Goal: Information Seeking & Learning: Learn about a topic

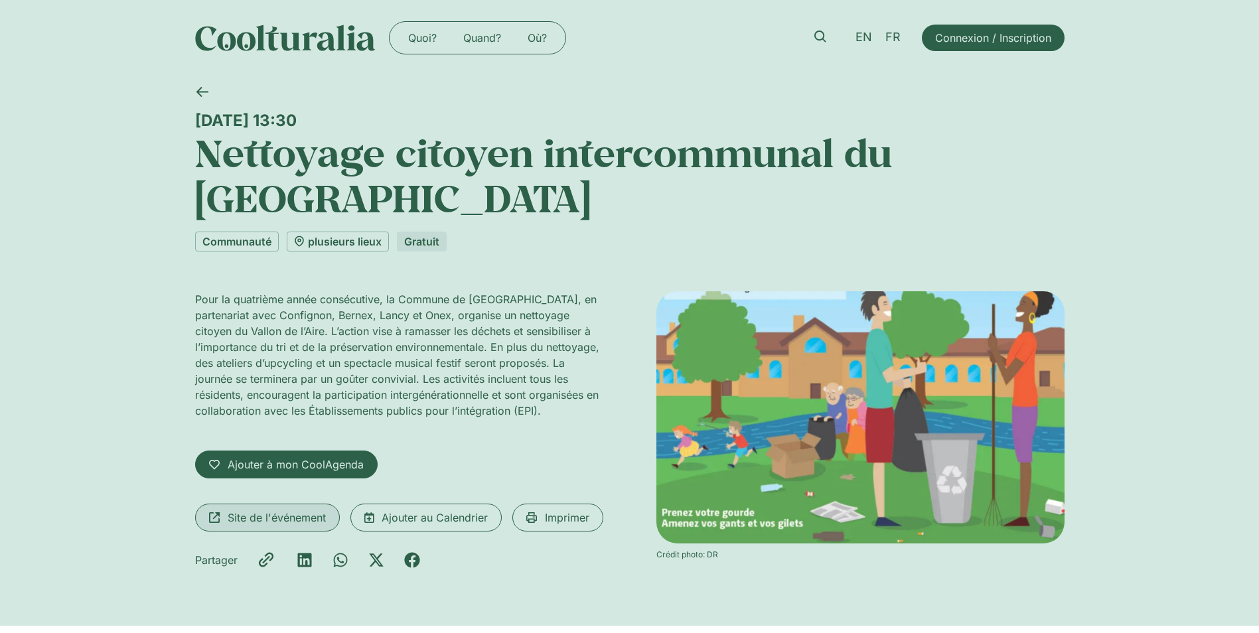
click at [295, 518] on span "Site de l'événement" at bounding box center [277, 518] width 98 height 16
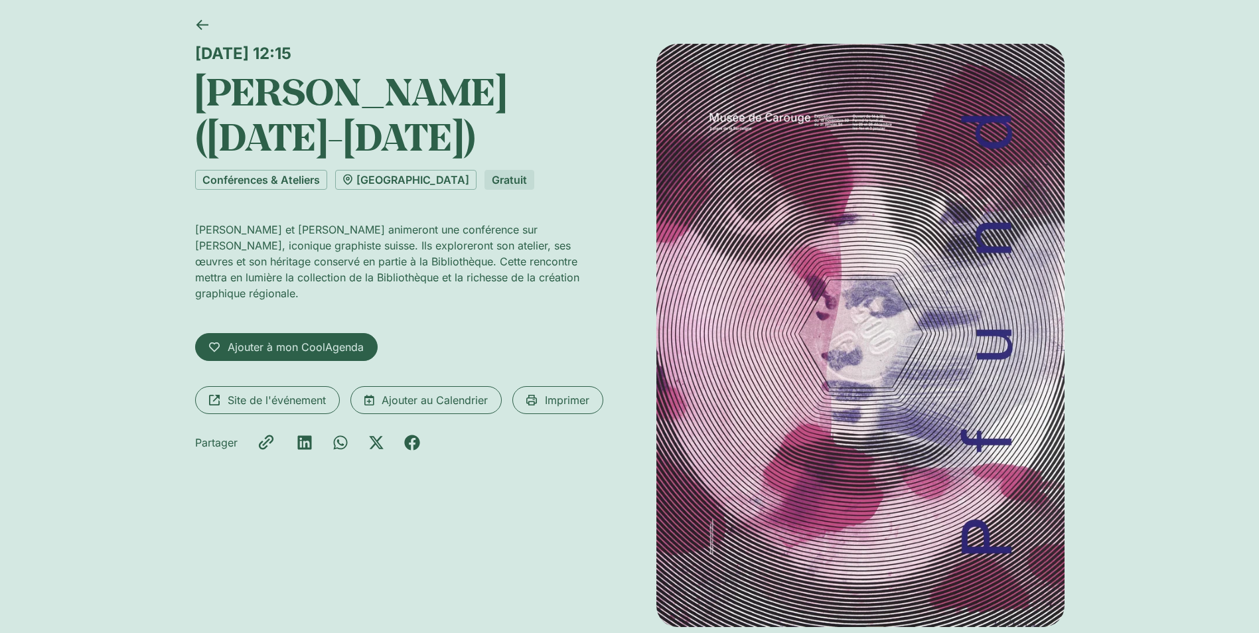
scroll to position [66, 0]
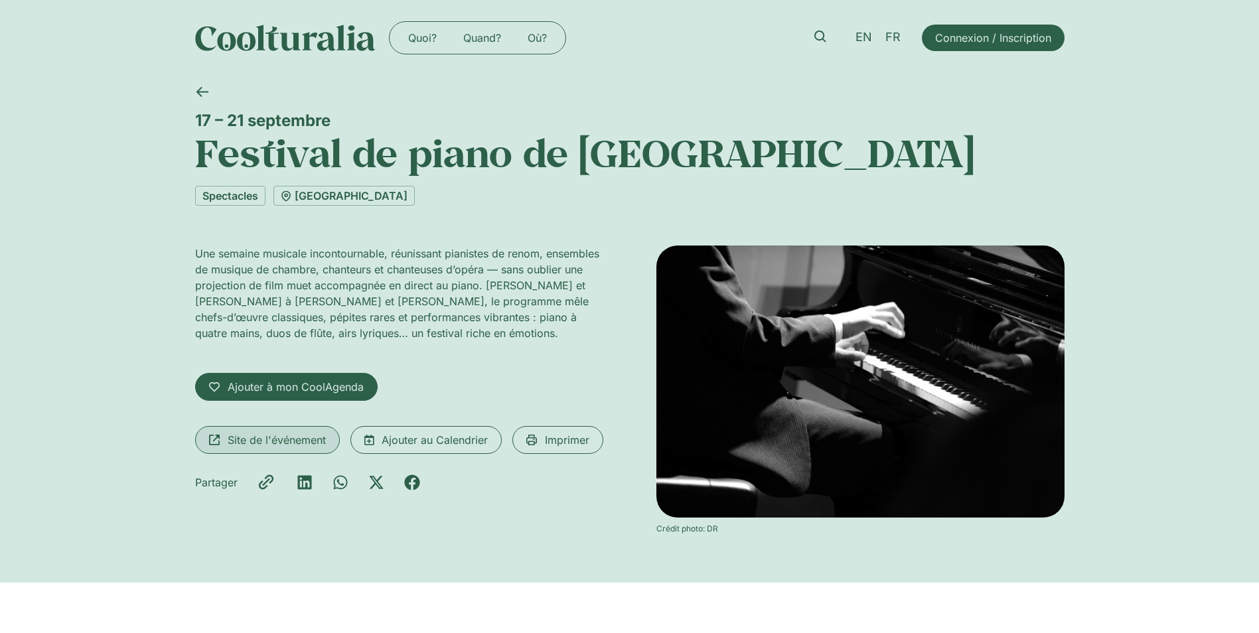
click at [263, 443] on span "Site de l'événement" at bounding box center [277, 440] width 98 height 16
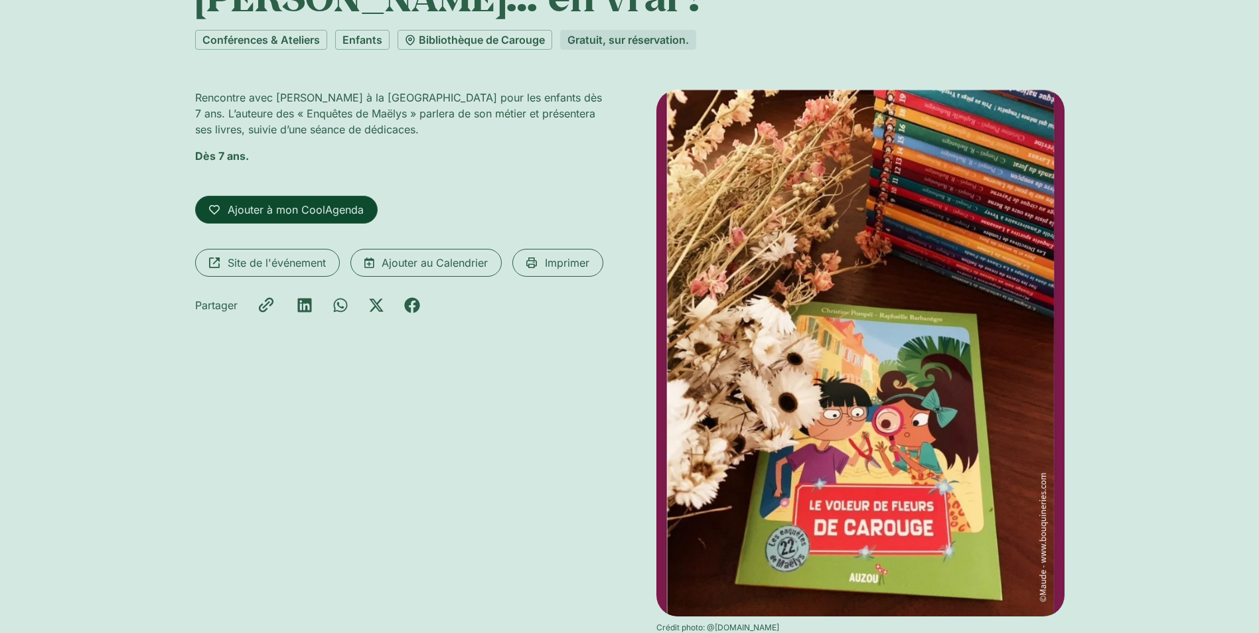
scroll to position [133, 0]
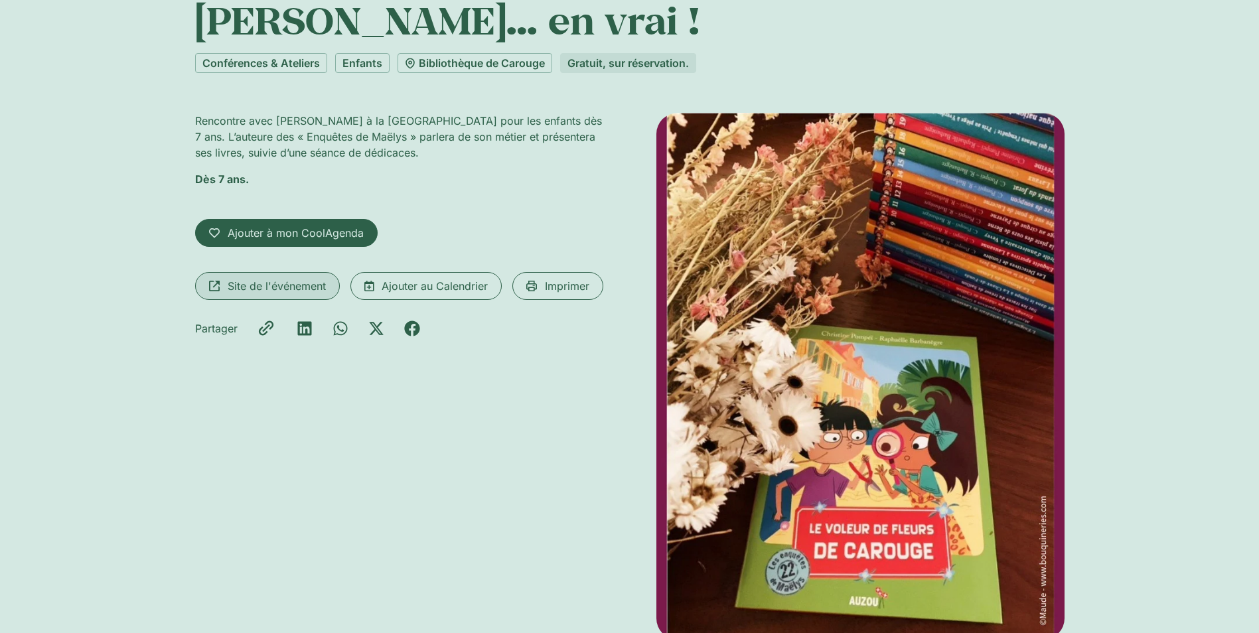
click at [281, 282] on span "Site de l'événement" at bounding box center [277, 286] width 98 height 16
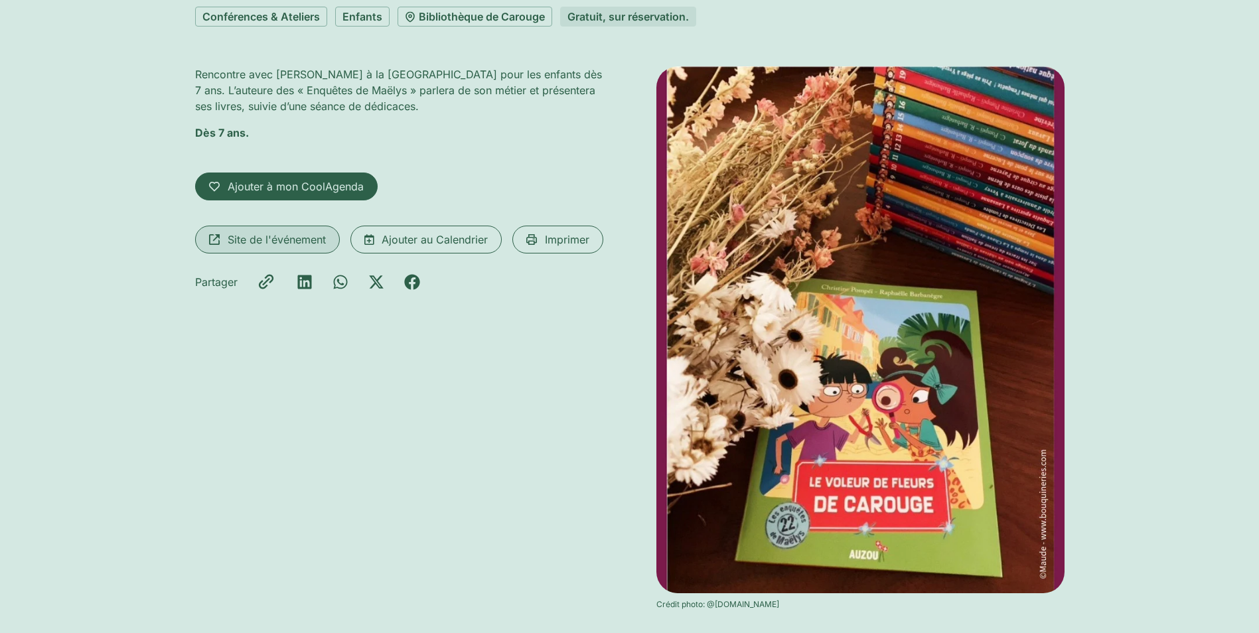
scroll to position [199, 0]
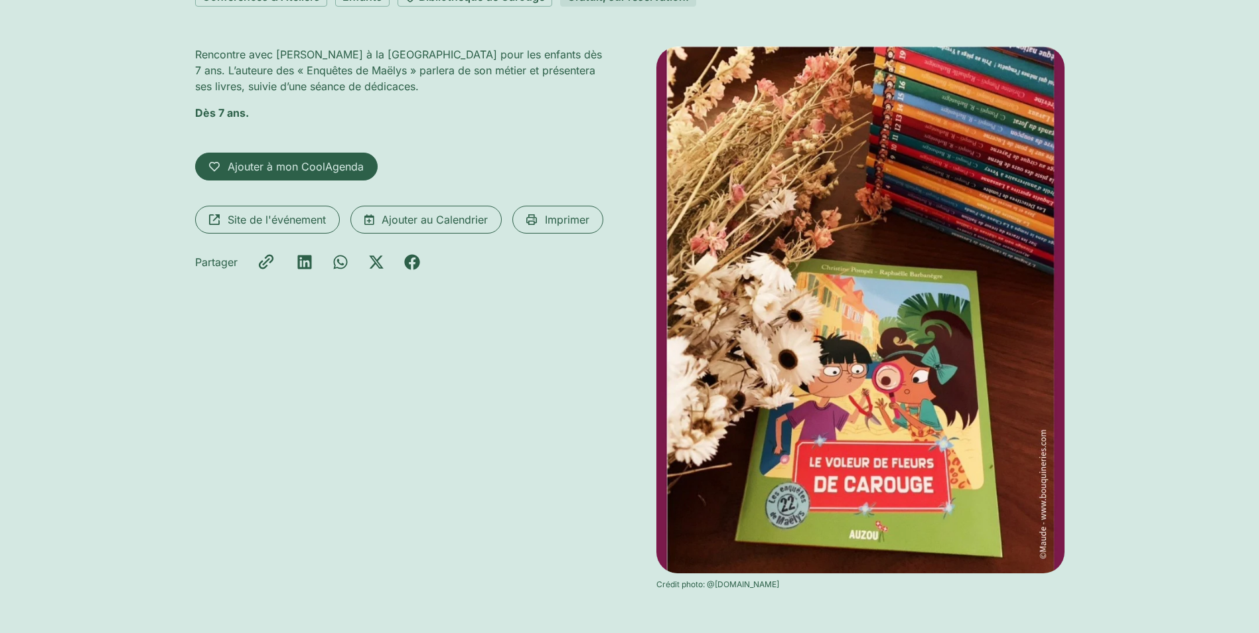
drag, startPoint x: 847, startPoint y: 586, endPoint x: 655, endPoint y: 589, distance: 192.4
click at [655, 589] on div "Rencontre avec Christine Pompeï à la Bibliothèque de Carouge pour les enfants d…" at bounding box center [629, 317] width 869 height 543
copy div "Crédit photo: @Maude-www.bouquineries.com"
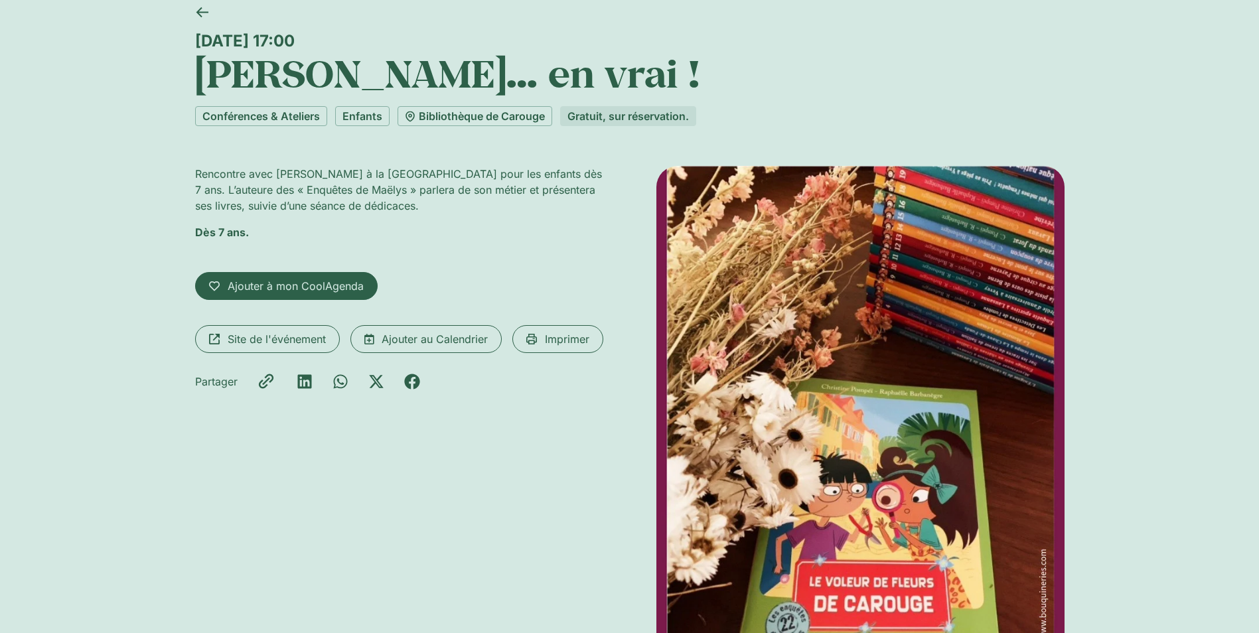
scroll to position [66, 0]
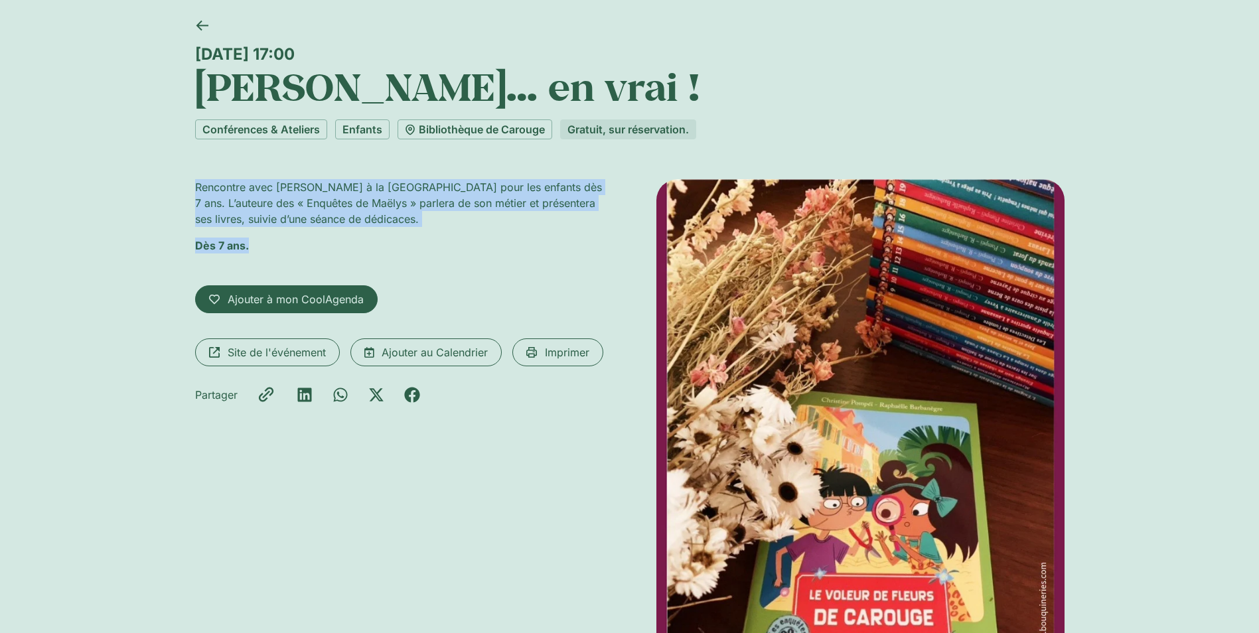
drag, startPoint x: 195, startPoint y: 184, endPoint x: 493, endPoint y: 232, distance: 301.6
click at [493, 232] on div "Rencontre avec Christine Pompeï à la Bibliothèque de Carouge pour les enfants d…" at bounding box center [399, 221] width 408 height 85
copy div "Rencontre avec Christine Pompeï à la Bibliothèque de Carouge pour les enfants d…"
drag, startPoint x: 190, startPoint y: 90, endPoint x: 713, endPoint y: 96, distance: 523.5
click at [713, 96] on div "Mercredi 17 septembre, 17:00 Christine Pompéï… en vrai ! Conférences & Ateliers…" at bounding box center [629, 390] width 1259 height 762
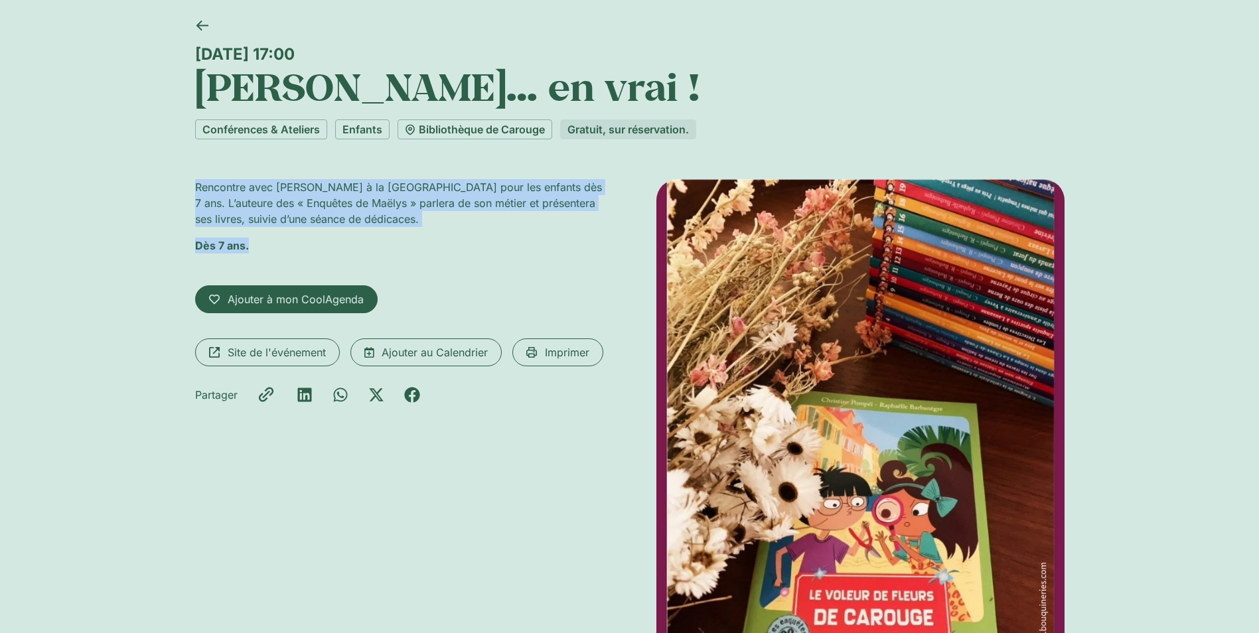
copy h1 "Christine Pompéï… en vrai !"
drag, startPoint x: 193, startPoint y: 187, endPoint x: 277, endPoint y: 238, distance: 98.5
click at [277, 238] on div "Mercredi 17 septembre, 17:00 Christine Pompéï… en vrai ! Conférences & Ateliers…" at bounding box center [629, 390] width 1259 height 762
copy div "Rencontre avec Christine Pompeï à la Bibliothèque de Carouge pour les enfants d…"
click at [253, 355] on span "Site de l'événement" at bounding box center [277, 352] width 98 height 16
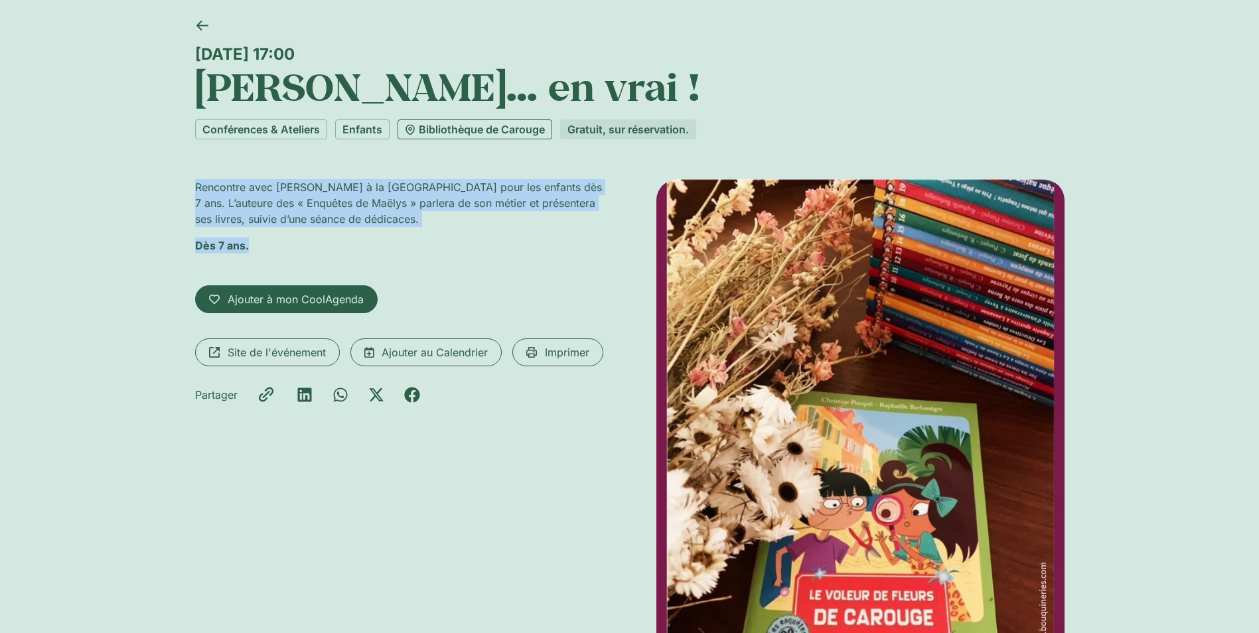
click at [460, 127] on link "Bibliothèque de Carouge" at bounding box center [474, 129] width 155 height 20
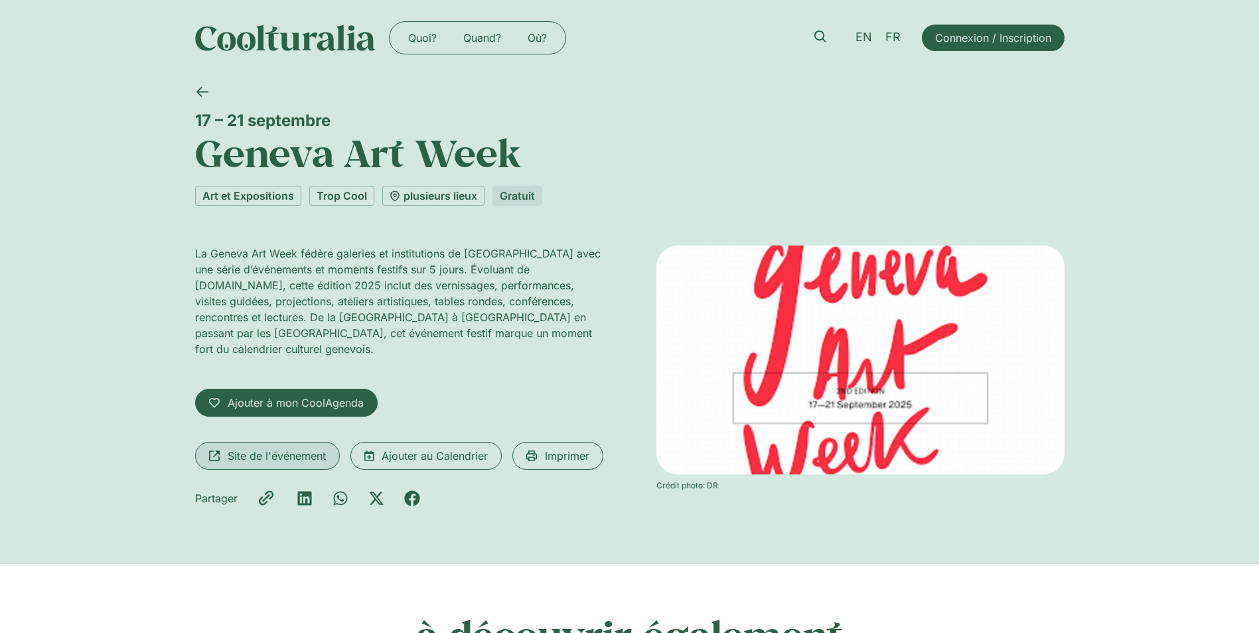
click at [277, 448] on span "Site de l'événement" at bounding box center [277, 456] width 98 height 16
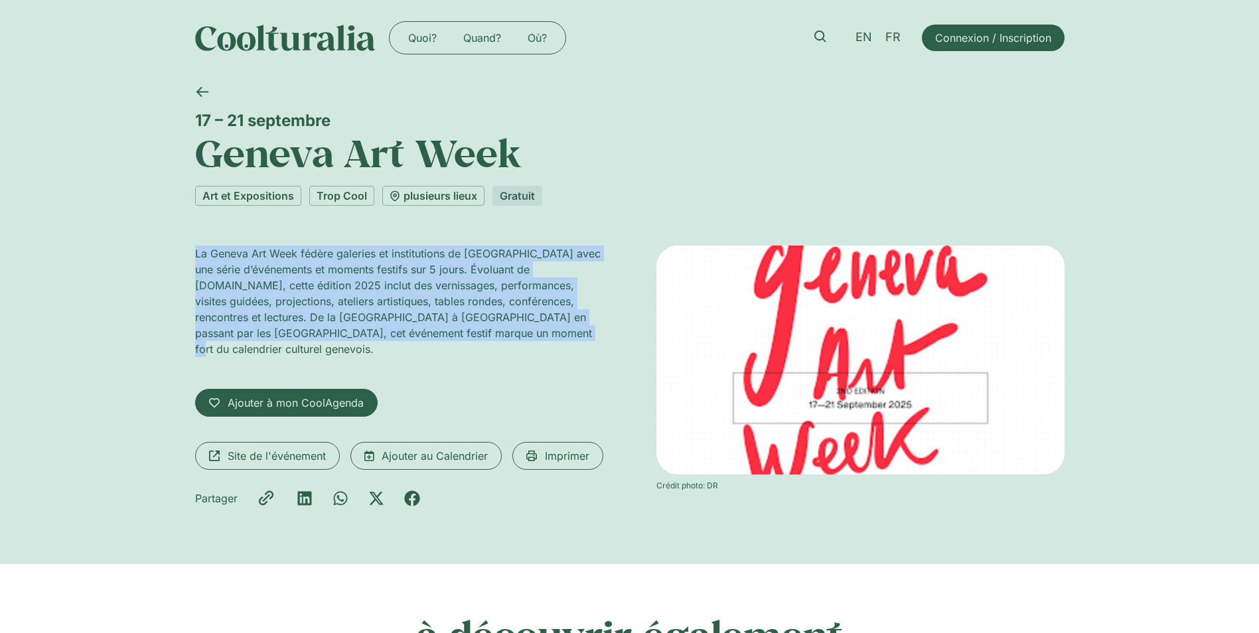
drag, startPoint x: 486, startPoint y: 332, endPoint x: 173, endPoint y: 247, distance: 324.5
click at [173, 247] on div "[DATE] – [DATE] Geneva Art Week Art et Expositions Trop Cool plusieurs lieux Gr…" at bounding box center [629, 320] width 1259 height 488
copy p "La Geneva Art Week fédère galeries et institutions de [GEOGRAPHIC_DATA] avec un…"
click at [282, 448] on span "Site de l'événement" at bounding box center [277, 456] width 98 height 16
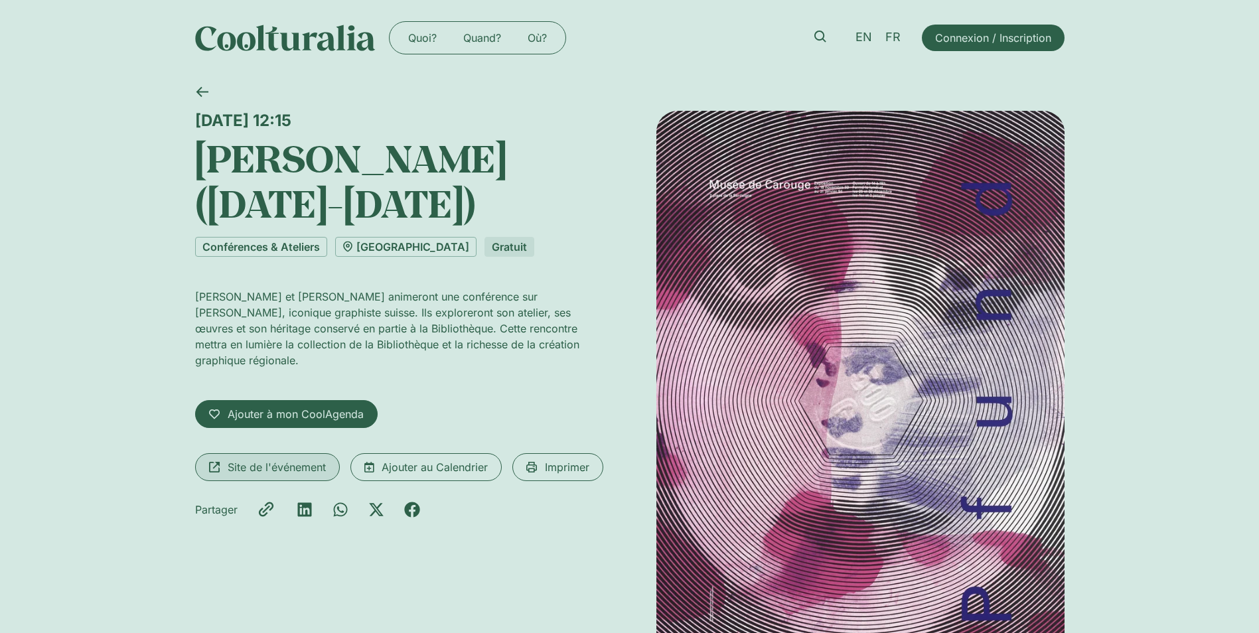
click at [262, 459] on span "Site de l'événement" at bounding box center [277, 467] width 98 height 16
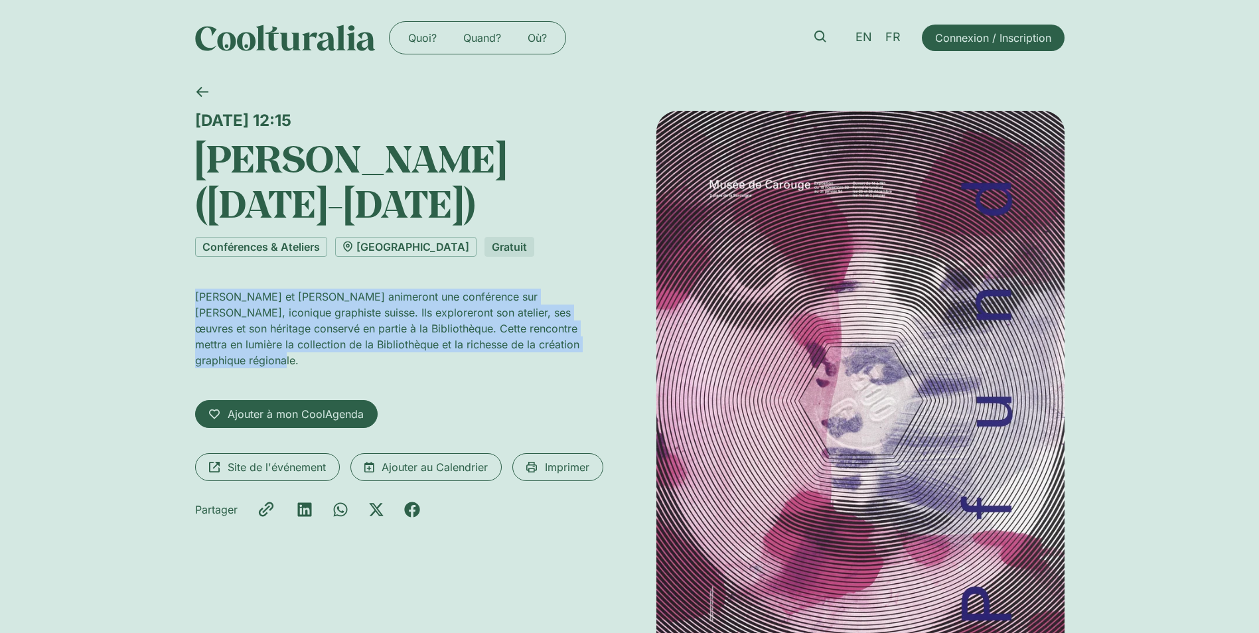
drag, startPoint x: 192, startPoint y: 295, endPoint x: 590, endPoint y: 349, distance: 401.7
click at [590, 349] on div "[DATE] 12:15 [PERSON_NAME] ([DATE]-[DATE]) Conférences & Ateliers [GEOGRAPHIC_D…" at bounding box center [629, 417] width 1259 height 683
copy p "[PERSON_NAME] et [PERSON_NAME] animeront une conférence sur [PERSON_NAME], icon…"
click at [394, 243] on link "Bibliothèque de Genève" at bounding box center [405, 247] width 141 height 20
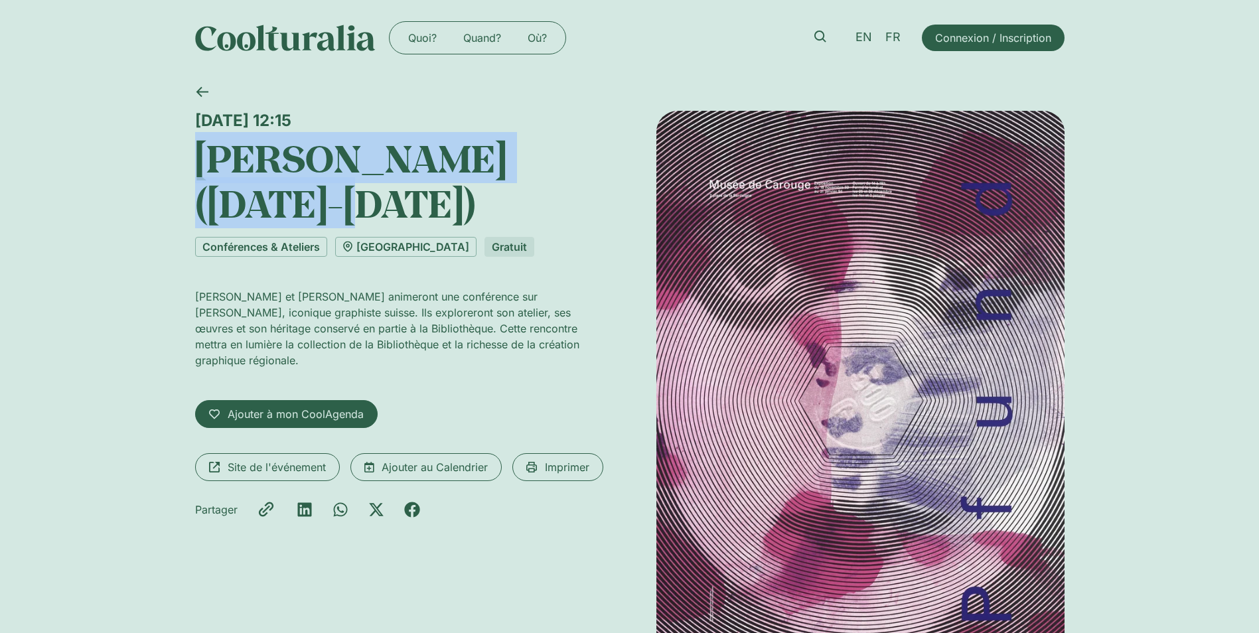
drag, startPoint x: 193, startPoint y: 157, endPoint x: 340, endPoint y: 213, distance: 157.5
click at [340, 213] on div "Jeudi 18 septembre, 12:15 Roger Pfund (1943-2024) Conférences & Ateliers Biblio…" at bounding box center [629, 417] width 1259 height 683
copy h1 "Roger Pfund (1943-2024)"
click at [268, 459] on span "Site de l'événement" at bounding box center [277, 467] width 98 height 16
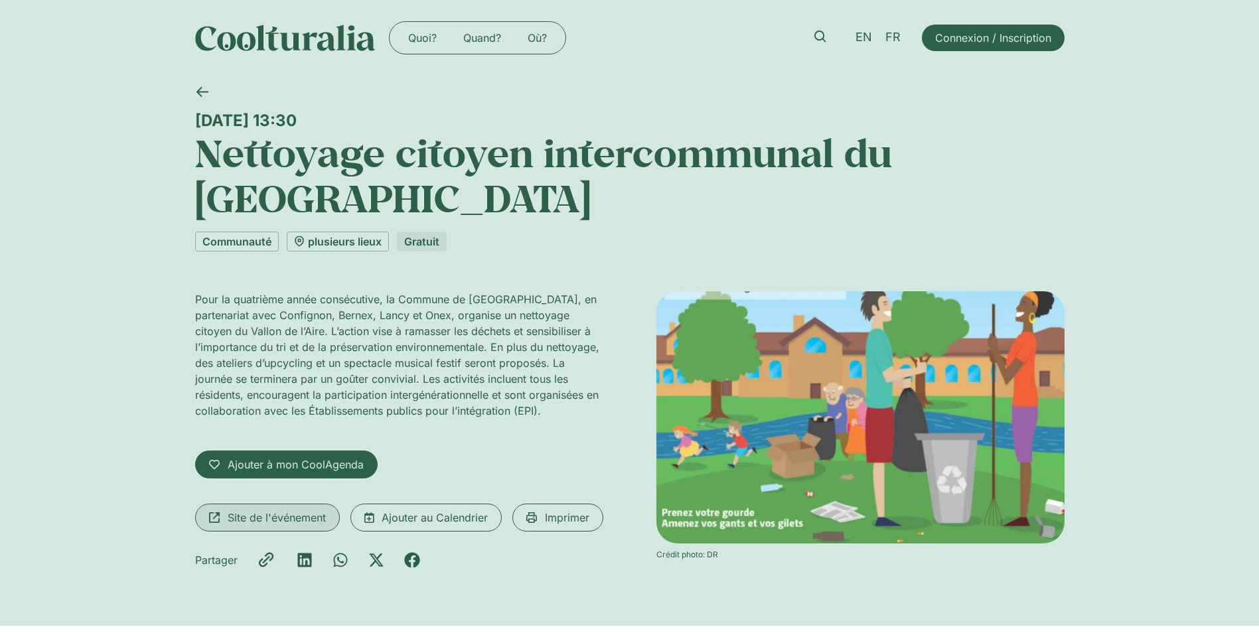
click at [307, 514] on span "Site de l'événement" at bounding box center [277, 518] width 98 height 16
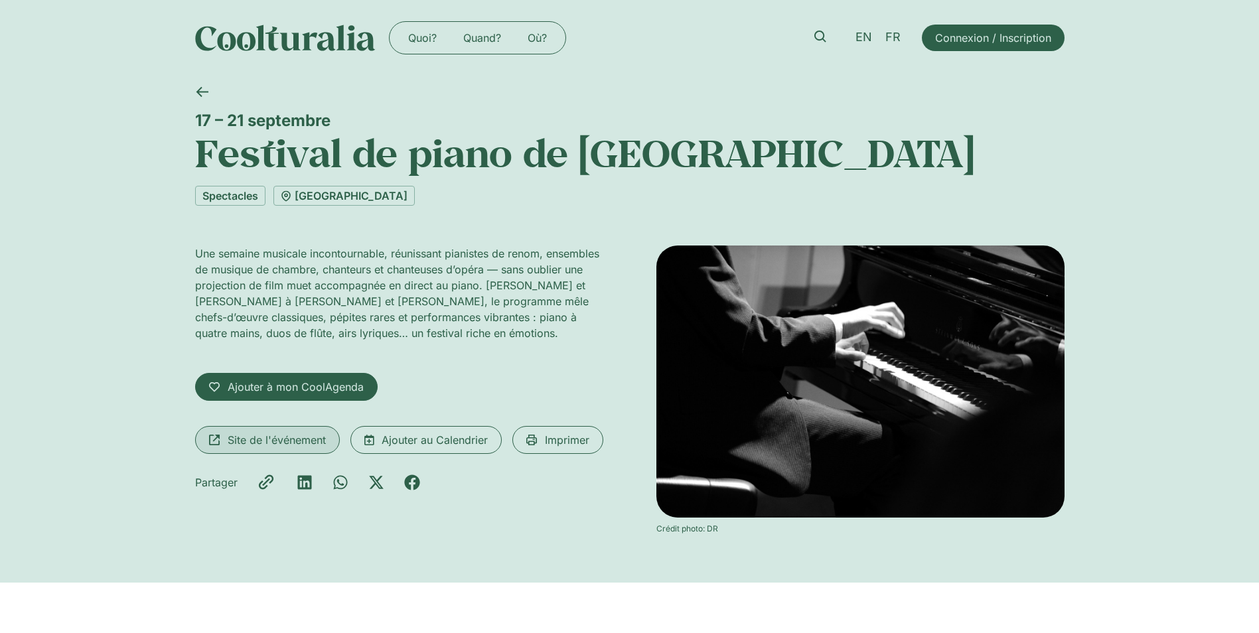
click at [255, 439] on span "Site de l'événement" at bounding box center [277, 440] width 98 height 16
click at [417, 38] on link "Quoi?" at bounding box center [422, 37] width 55 height 21
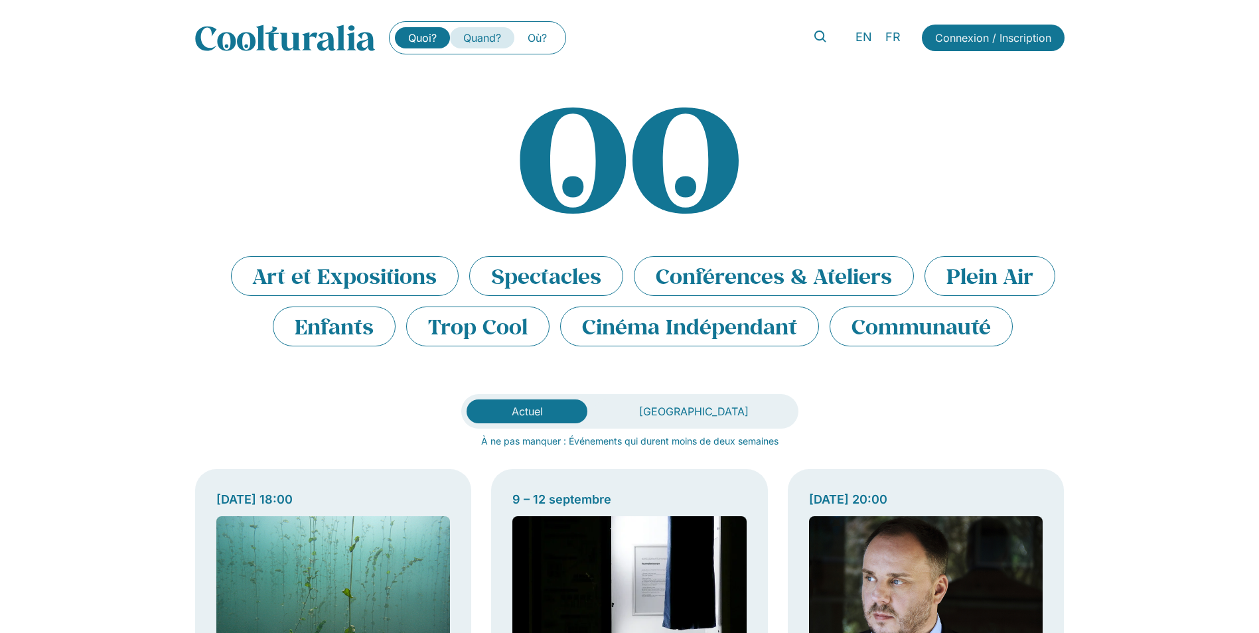
click at [486, 34] on link "Quand?" at bounding box center [482, 37] width 64 height 21
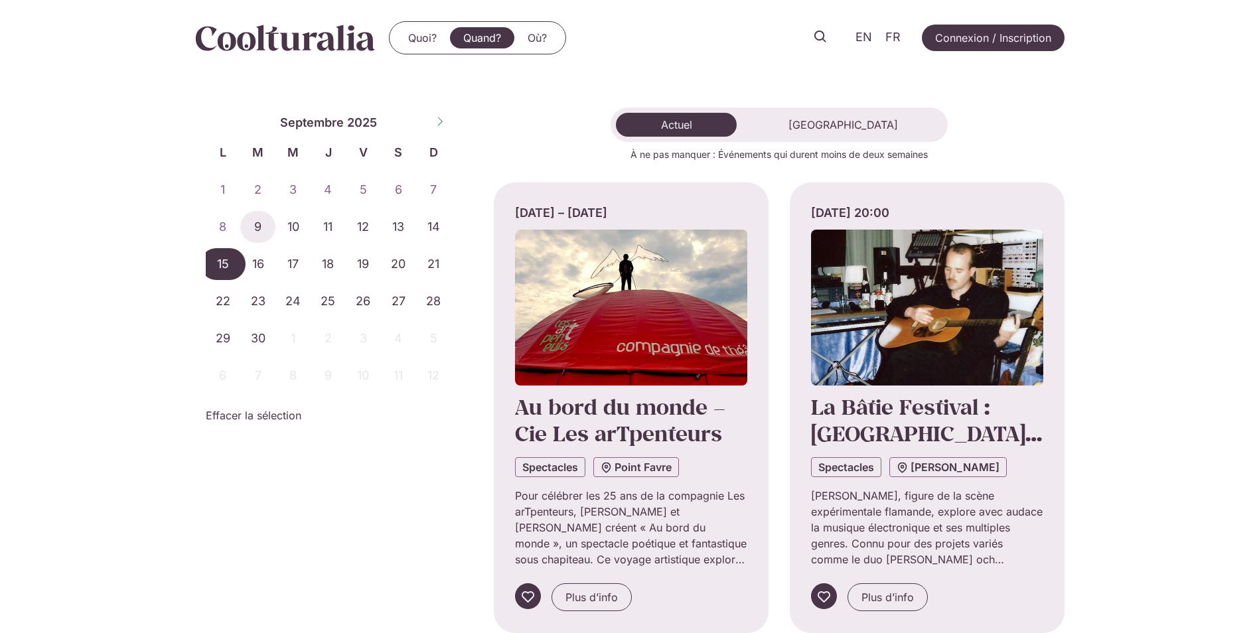
click at [216, 265] on span "15" at bounding box center [223, 264] width 35 height 32
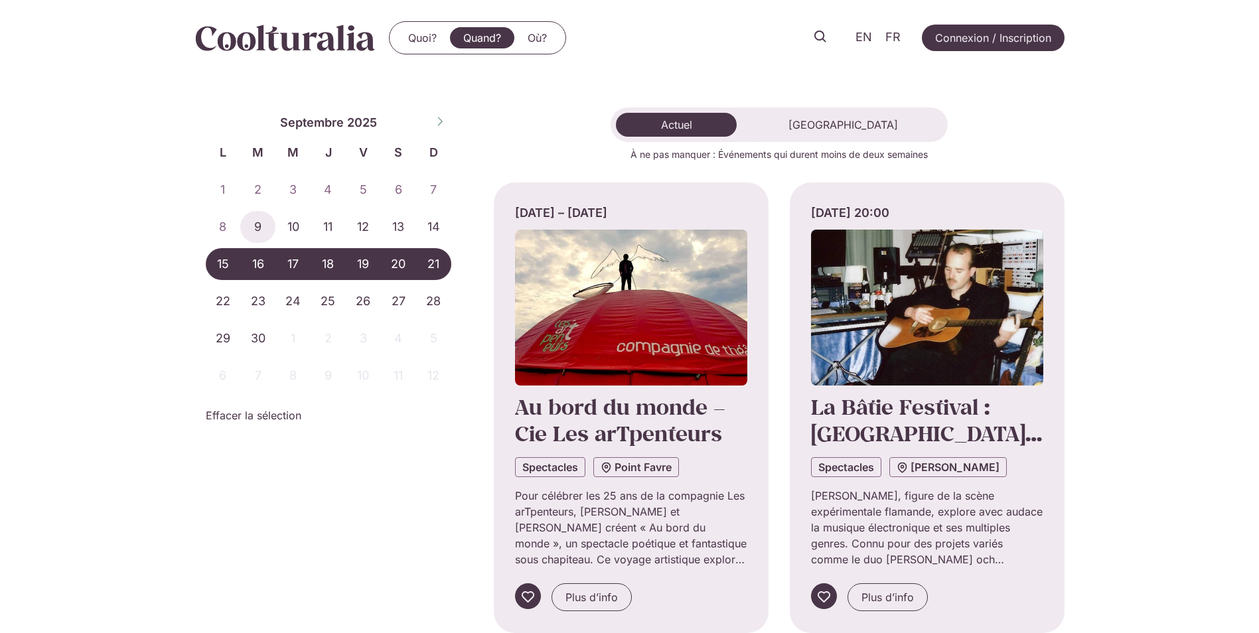
click at [433, 268] on span "21" at bounding box center [433, 264] width 35 height 32
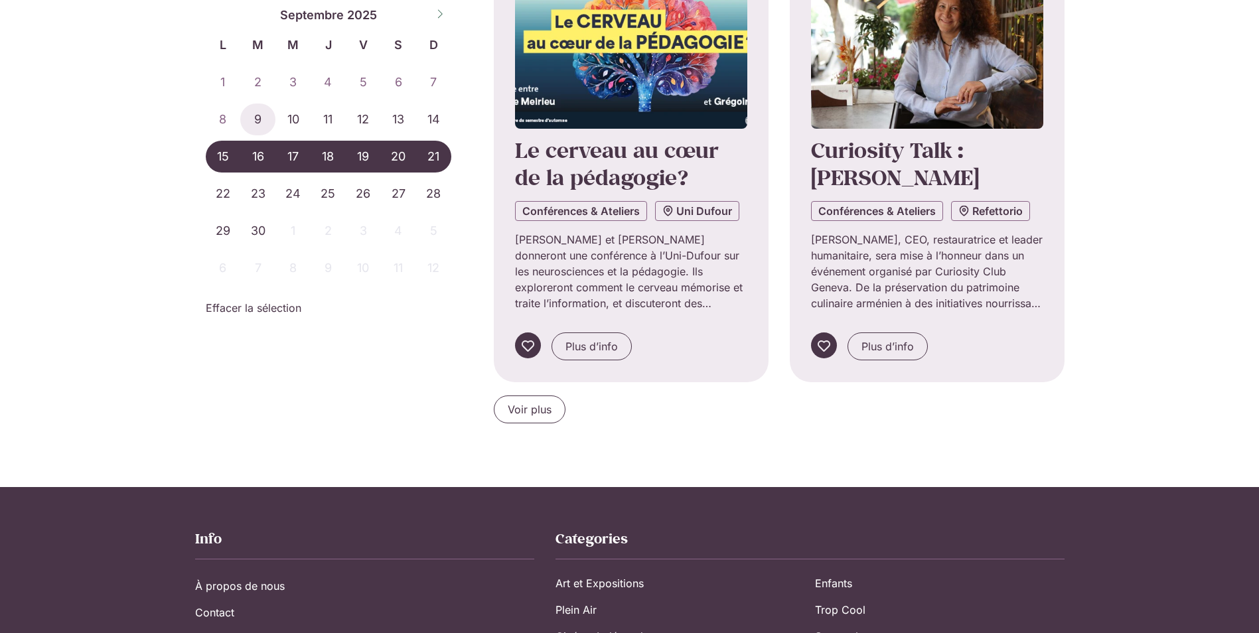
scroll to position [1261, 0]
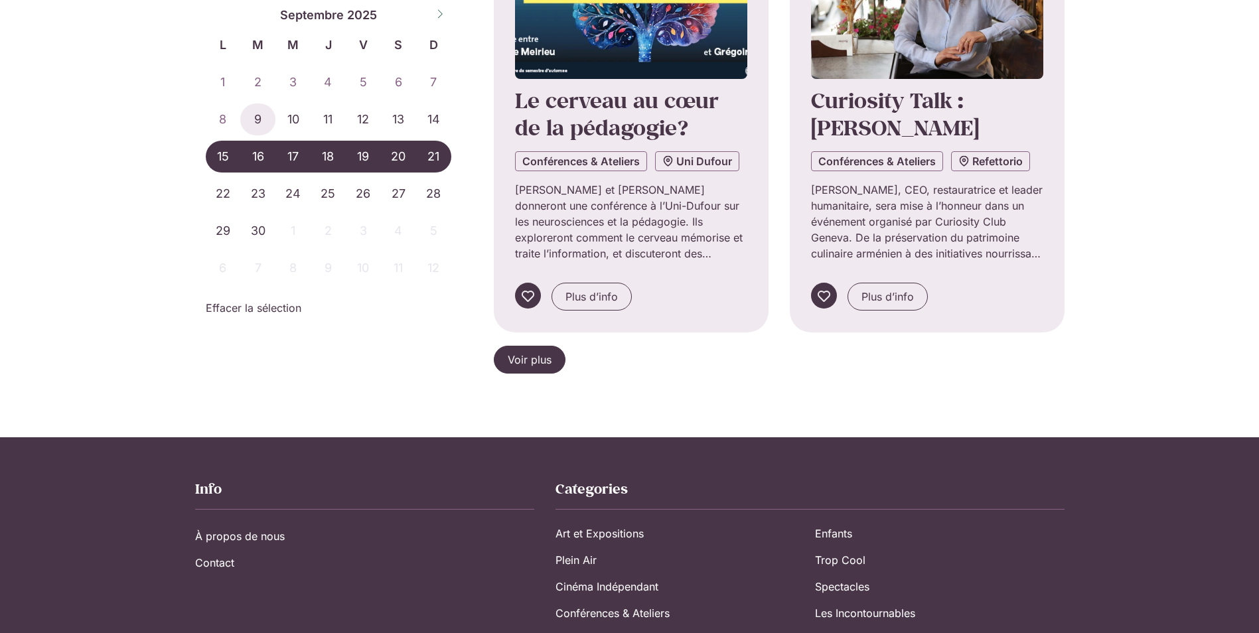
click at [530, 354] on span "Voir plus" at bounding box center [530, 360] width 44 height 16
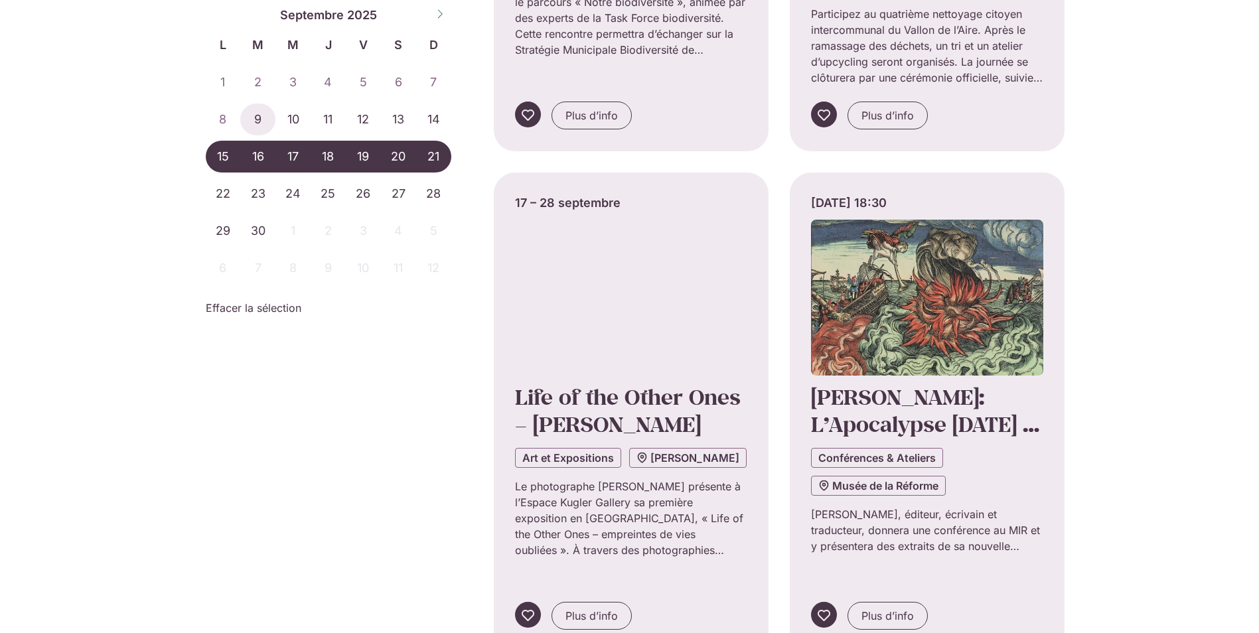
scroll to position [2521, 0]
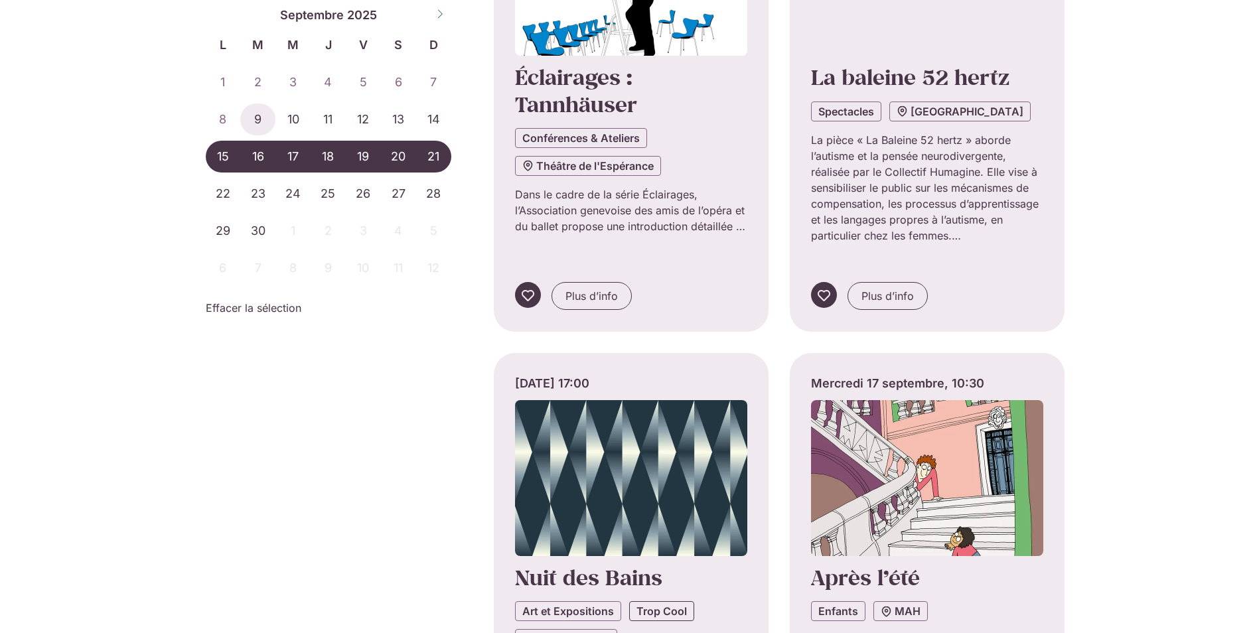
scroll to position [3848, 0]
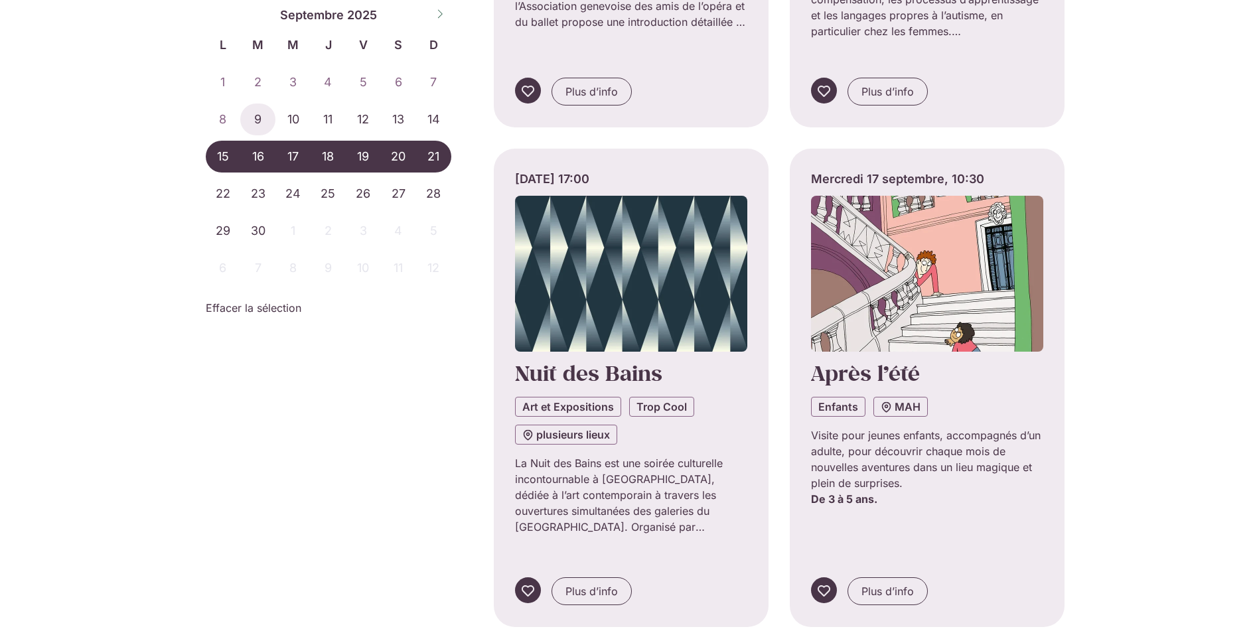
scroll to position [4047, 0]
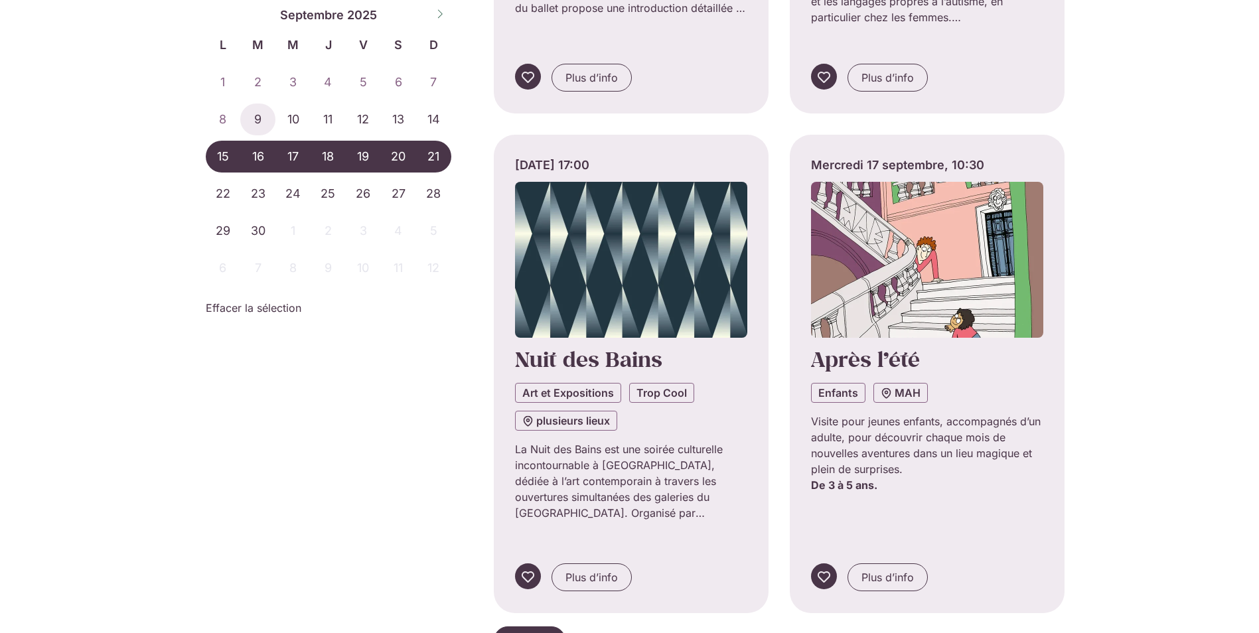
click at [531, 632] on span "Voir plus" at bounding box center [530, 640] width 44 height 16
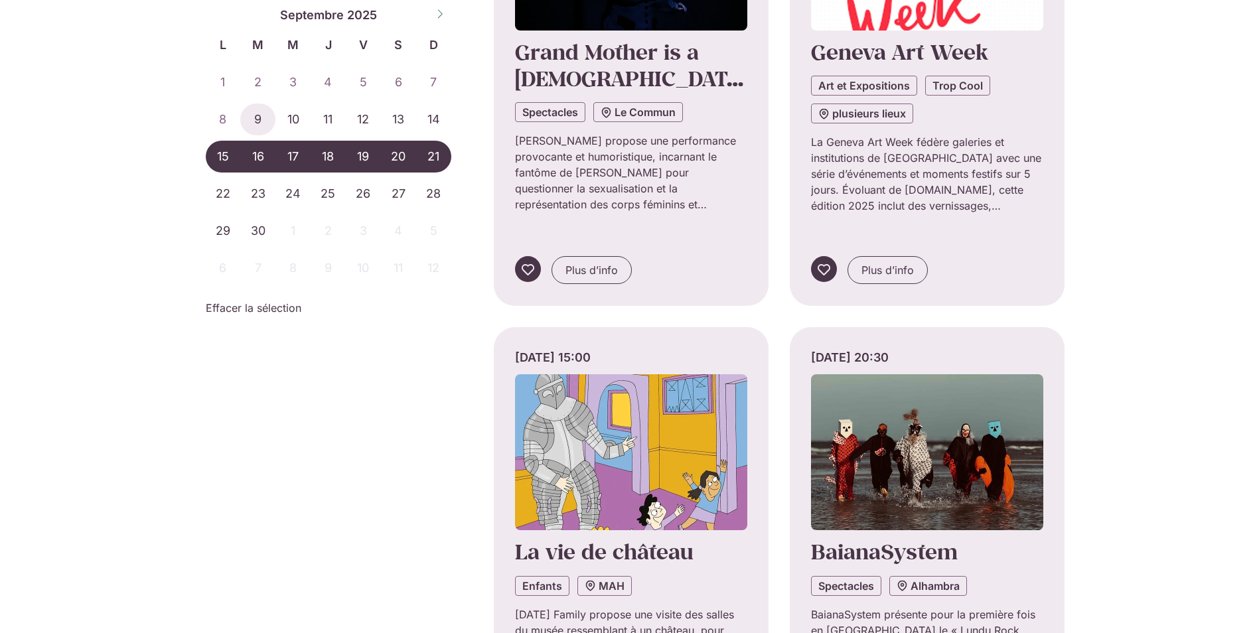
scroll to position [5374, 0]
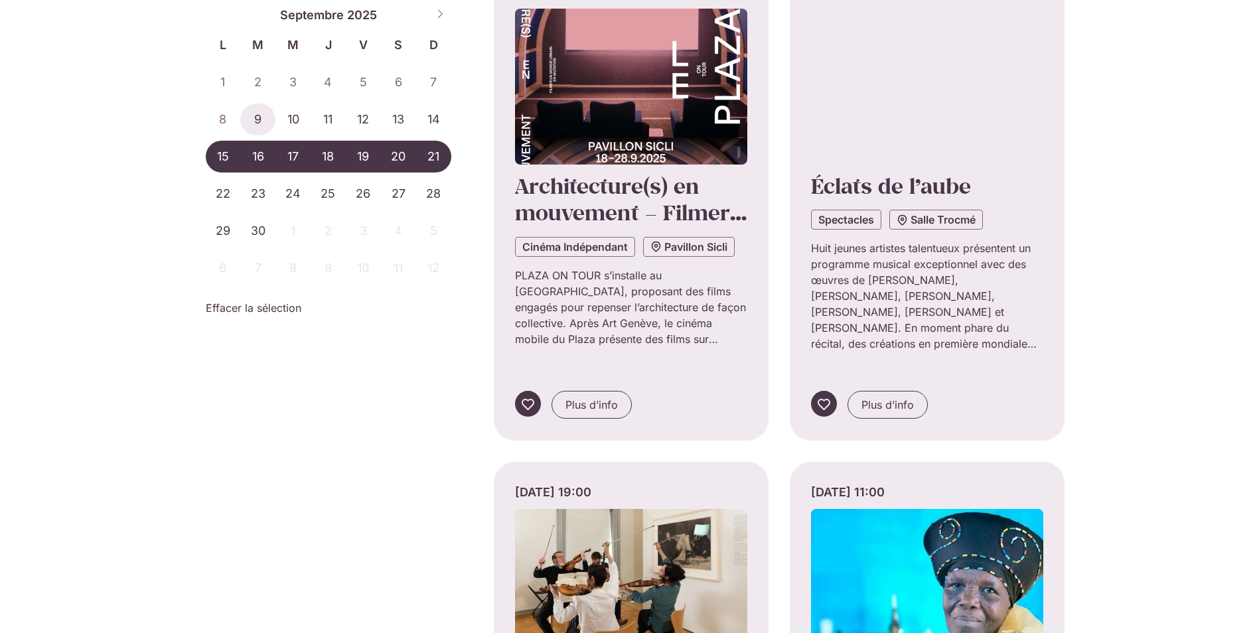
scroll to position [6767, 0]
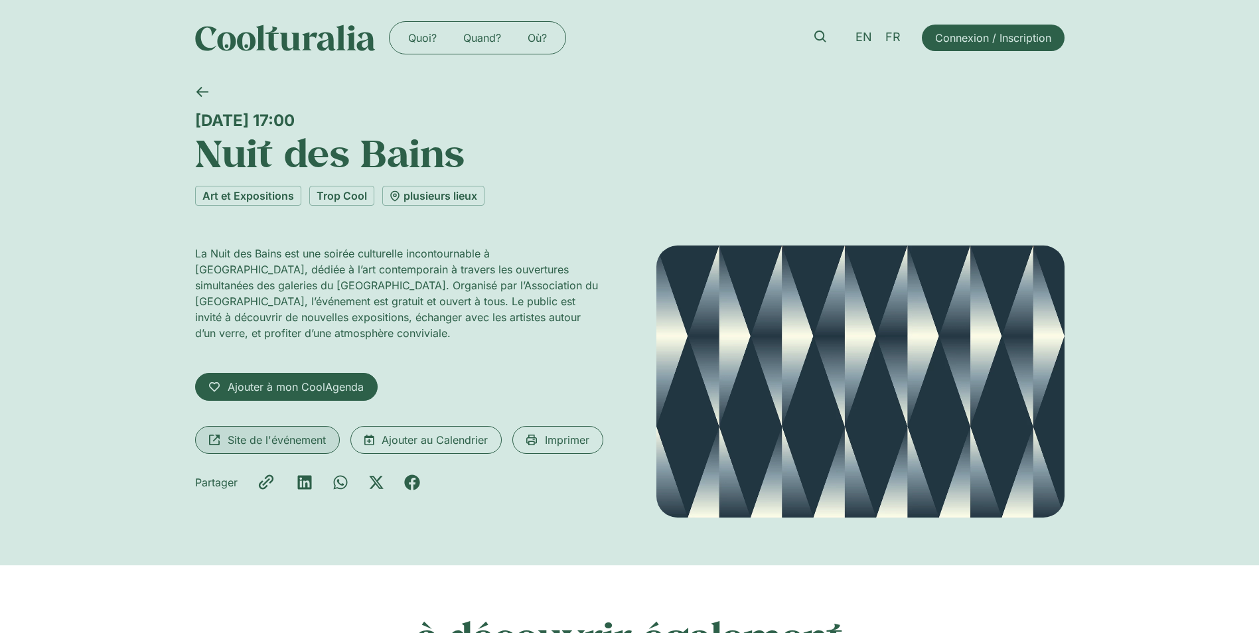
click at [281, 436] on span "Site de l'événement" at bounding box center [277, 440] width 98 height 16
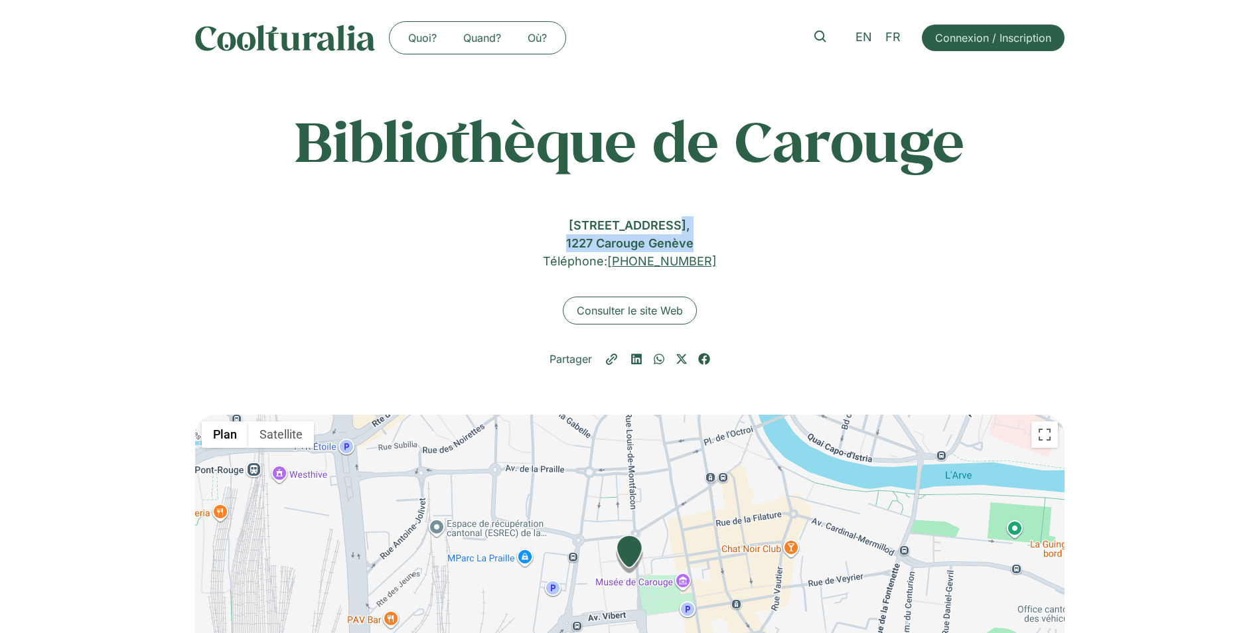
drag, startPoint x: 539, startPoint y: 224, endPoint x: 719, endPoint y: 236, distance: 179.5
click at [719, 236] on div "Boulevard des Promenades 2, 1227 Carouge Genève" at bounding box center [629, 234] width 869 height 36
copy div "Boulevard des Promenades 2, 1227 Carouge Genève"
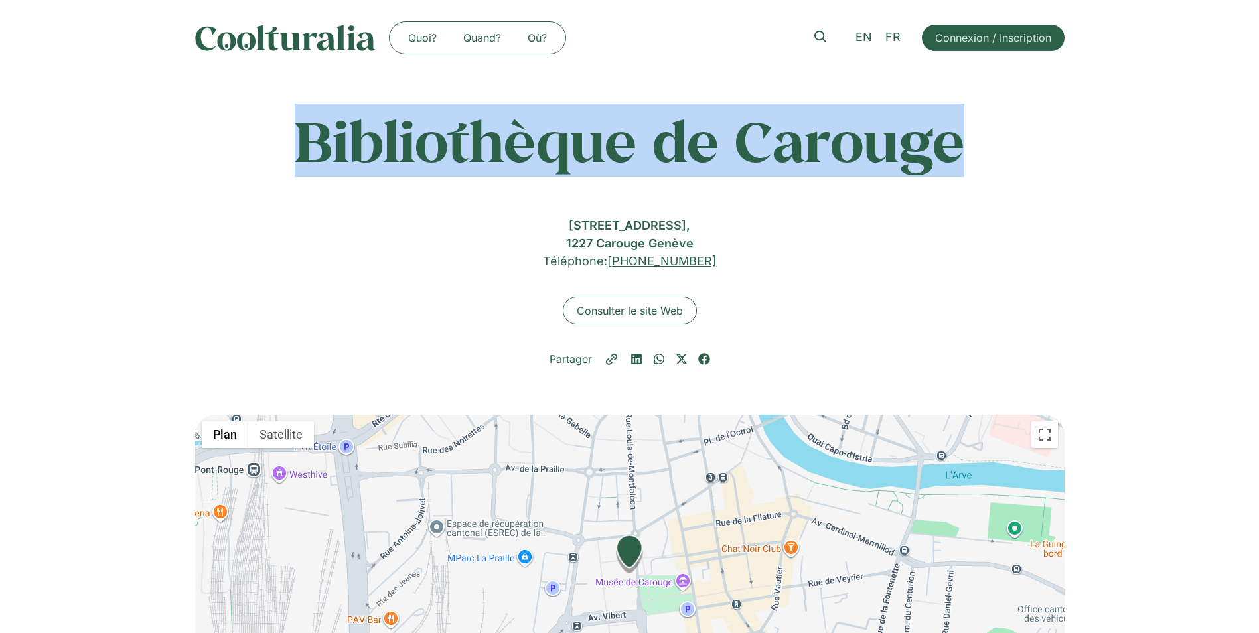
drag, startPoint x: 282, startPoint y: 143, endPoint x: 967, endPoint y: 181, distance: 686.4
click at [967, 181] on div "Bibliothèque de Carouge Bibliothèque de Carouge Boulevard des Promenades 2, 122…" at bounding box center [629, 245] width 869 height 339
copy h1 "Bibliothèque de Carouge"
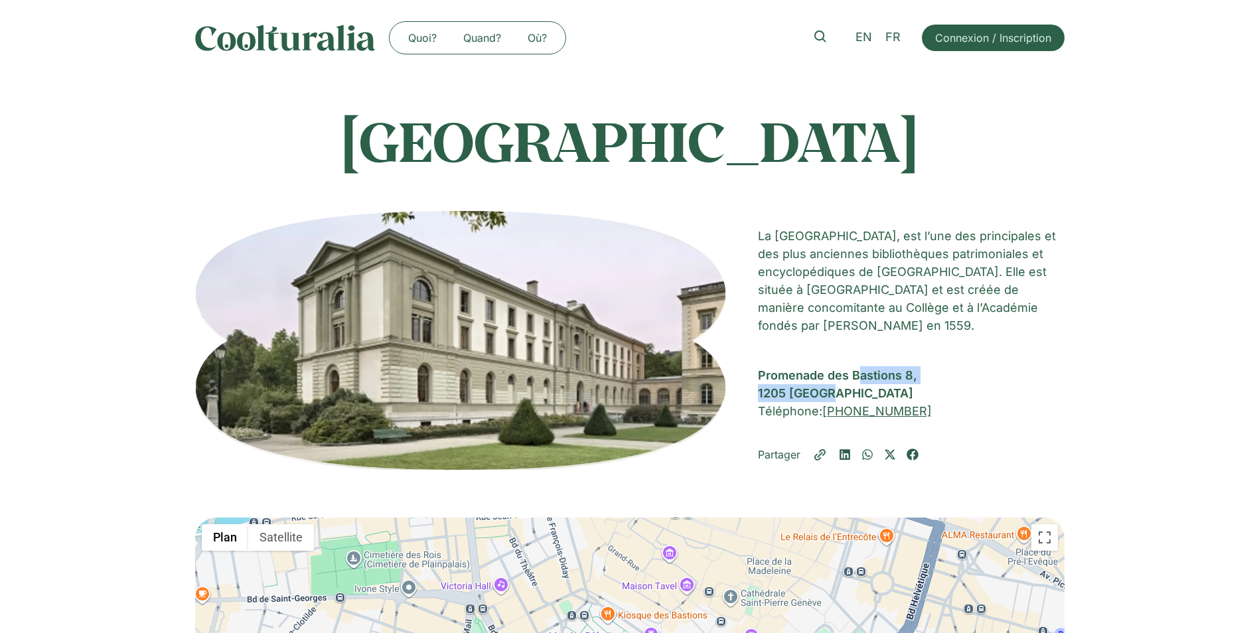
drag, startPoint x: 834, startPoint y: 378, endPoint x: 757, endPoint y: 356, distance: 79.8
click at [758, 366] on div "[STREET_ADDRESS]" at bounding box center [911, 384] width 307 height 36
copy div "[STREET_ADDRESS]"
drag, startPoint x: 925, startPoint y: 145, endPoint x: 324, endPoint y: 155, distance: 601.2
click at [324, 155] on h1 "[GEOGRAPHIC_DATA]" at bounding box center [629, 140] width 869 height 66
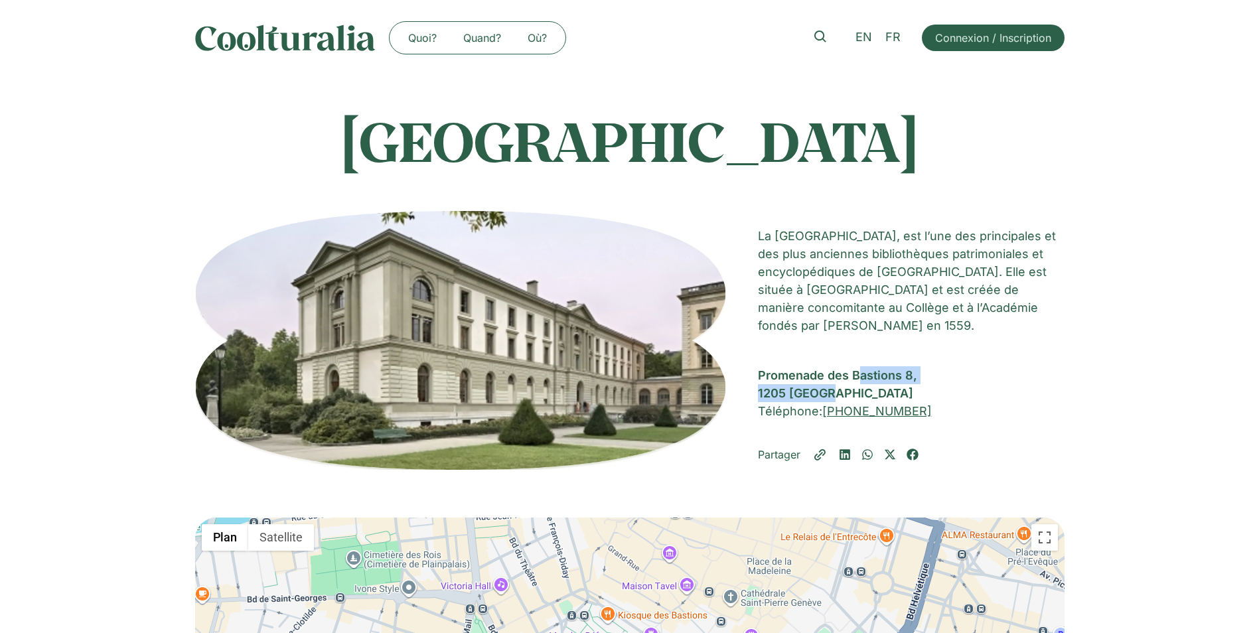
copy h1 "[GEOGRAPHIC_DATA]"
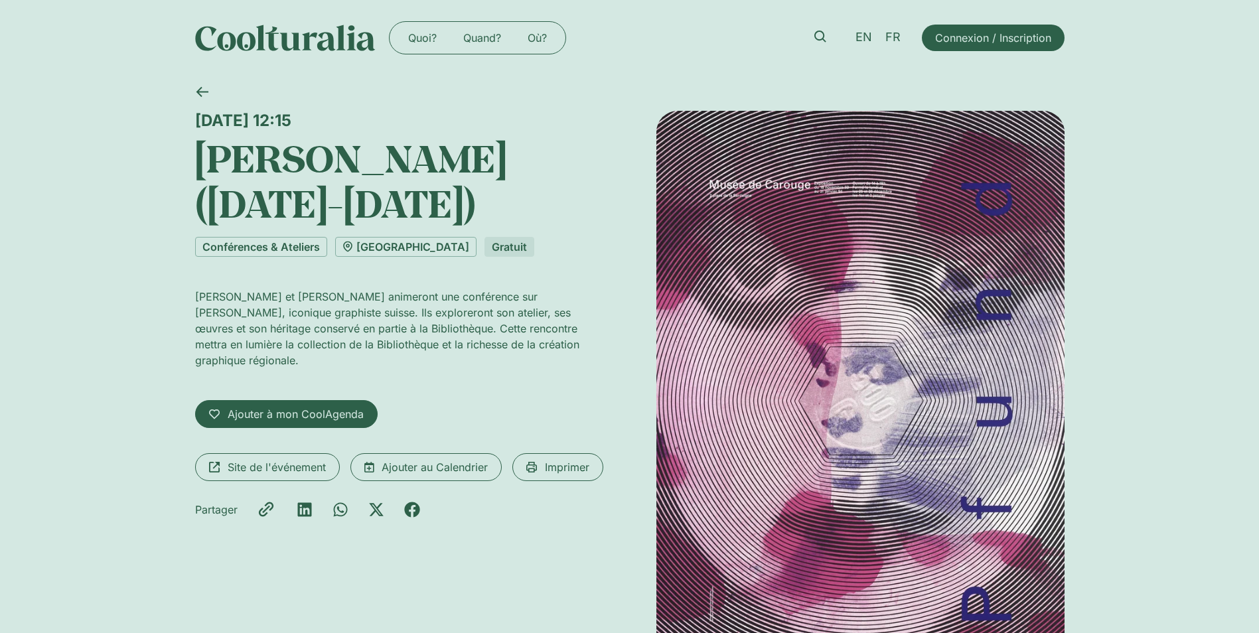
scroll to position [66, 0]
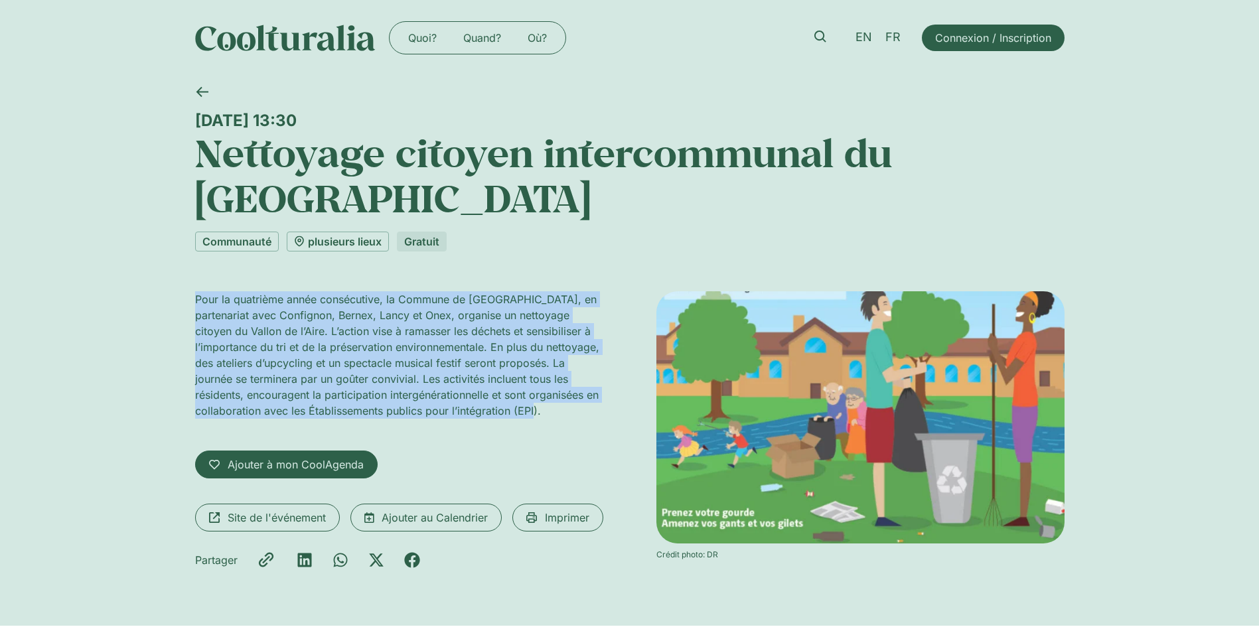
drag, startPoint x: 194, startPoint y: 299, endPoint x: 595, endPoint y: 404, distance: 414.2
click at [595, 404] on p "Pour la quatrième année consécutive, la Commune de Plan-les-Ouates, en partenar…" at bounding box center [399, 354] width 408 height 127
copy p "Pour la quatrième année consécutive, la Commune de Plan-les-Ouates, en partenar…"
click at [273, 517] on span "Site de l'événement" at bounding box center [277, 518] width 98 height 16
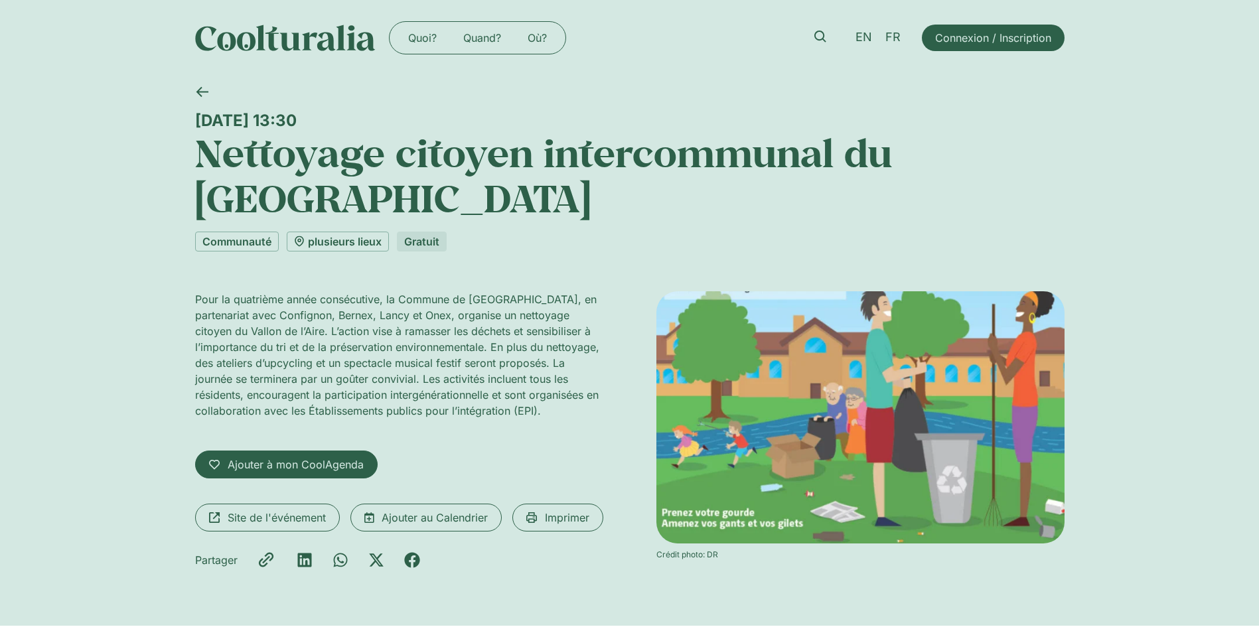
click at [336, 243] on div "plusieurs lieux" at bounding box center [338, 242] width 102 height 20
click at [332, 427] on div "Pour la quatrième année consécutive, la Commune de Plan-les-Ouates, en partenar…" at bounding box center [399, 360] width 408 height 138
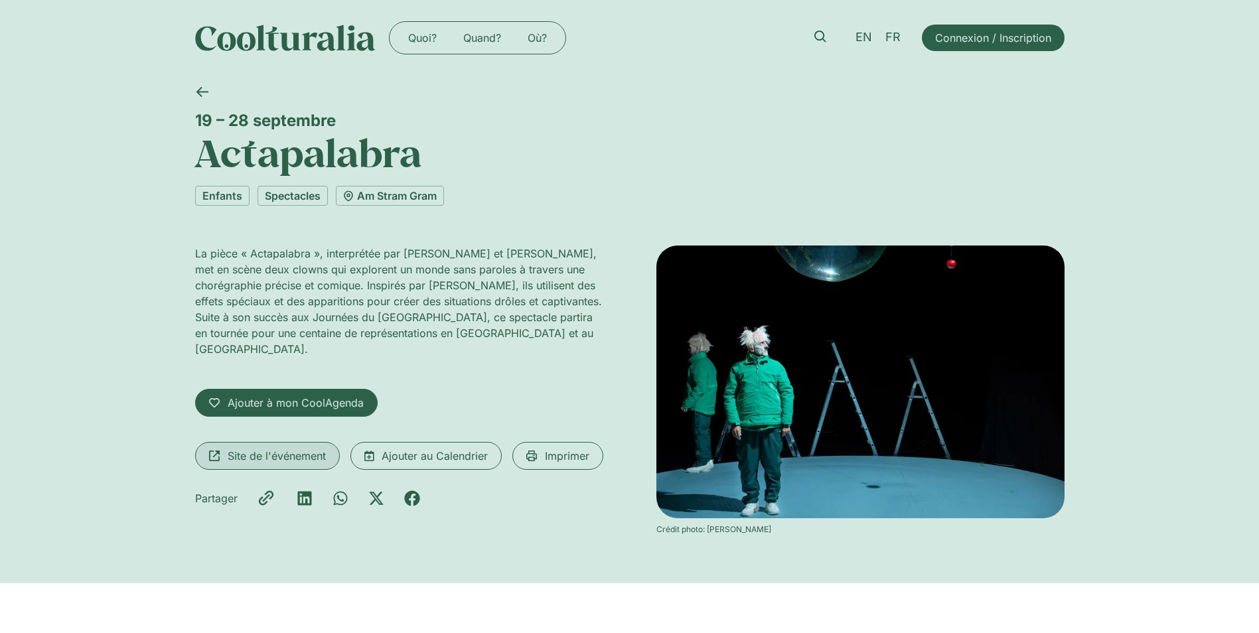
click at [285, 448] on span "Site de l'événement" at bounding box center [277, 456] width 98 height 16
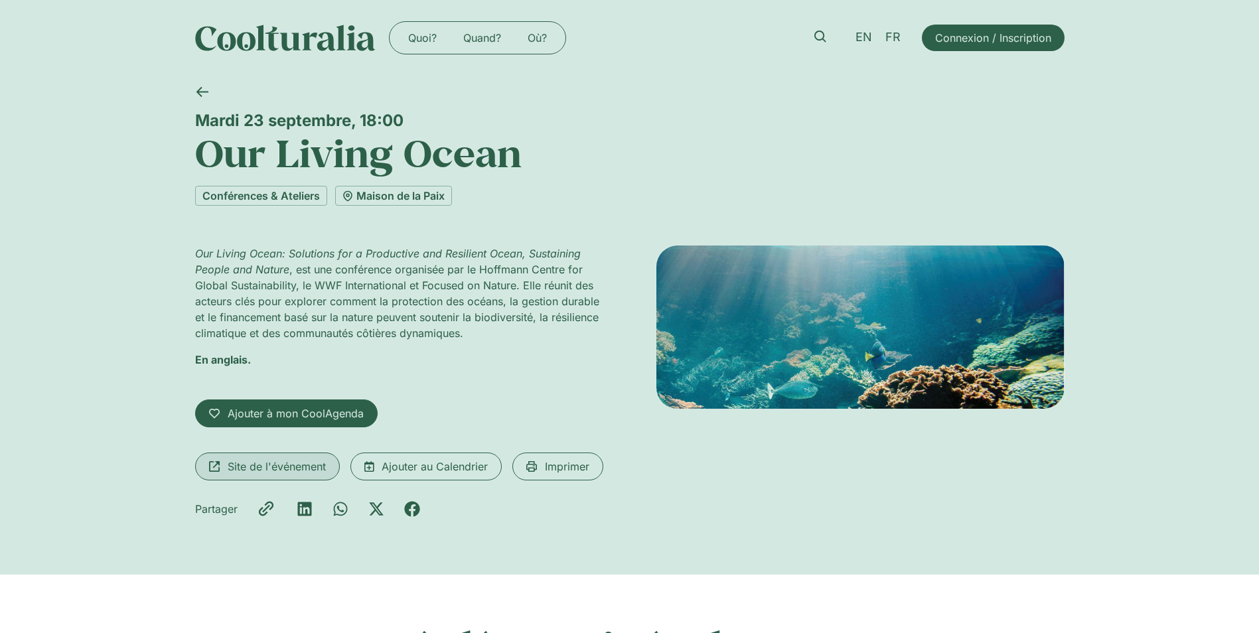
click at [296, 468] on span "Site de l'événement" at bounding box center [277, 466] width 98 height 16
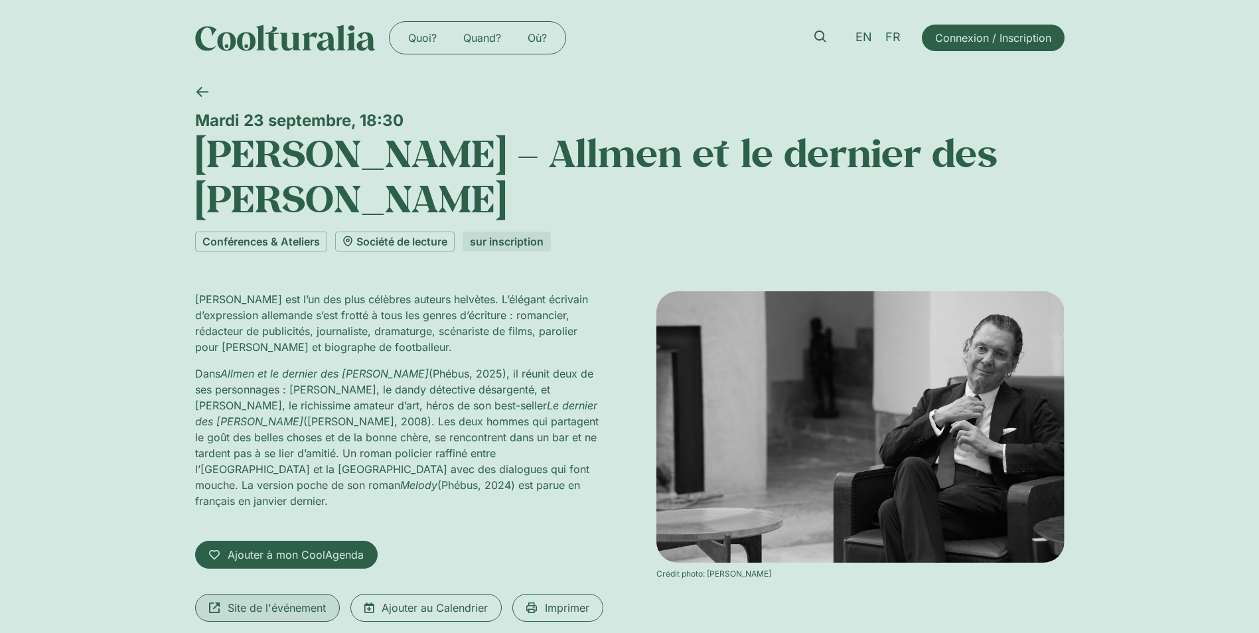
click at [293, 600] on span "Site de l'événement" at bounding box center [277, 608] width 98 height 16
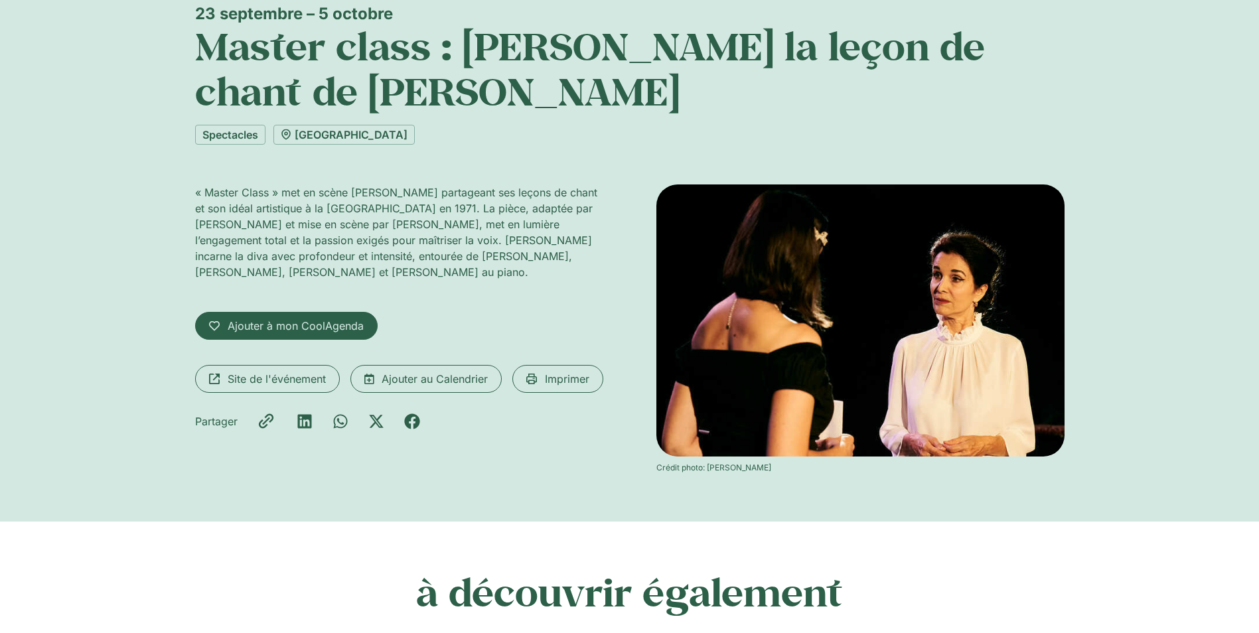
scroll to position [199, 0]
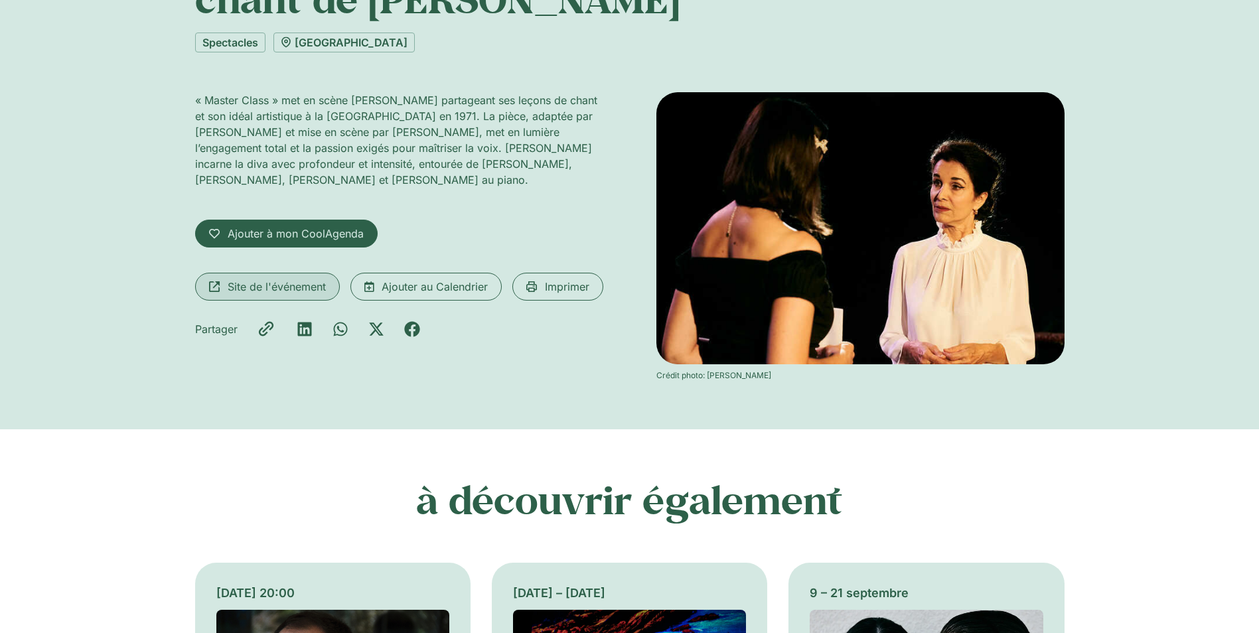
click at [285, 283] on span "Site de l'événement" at bounding box center [277, 287] width 98 height 16
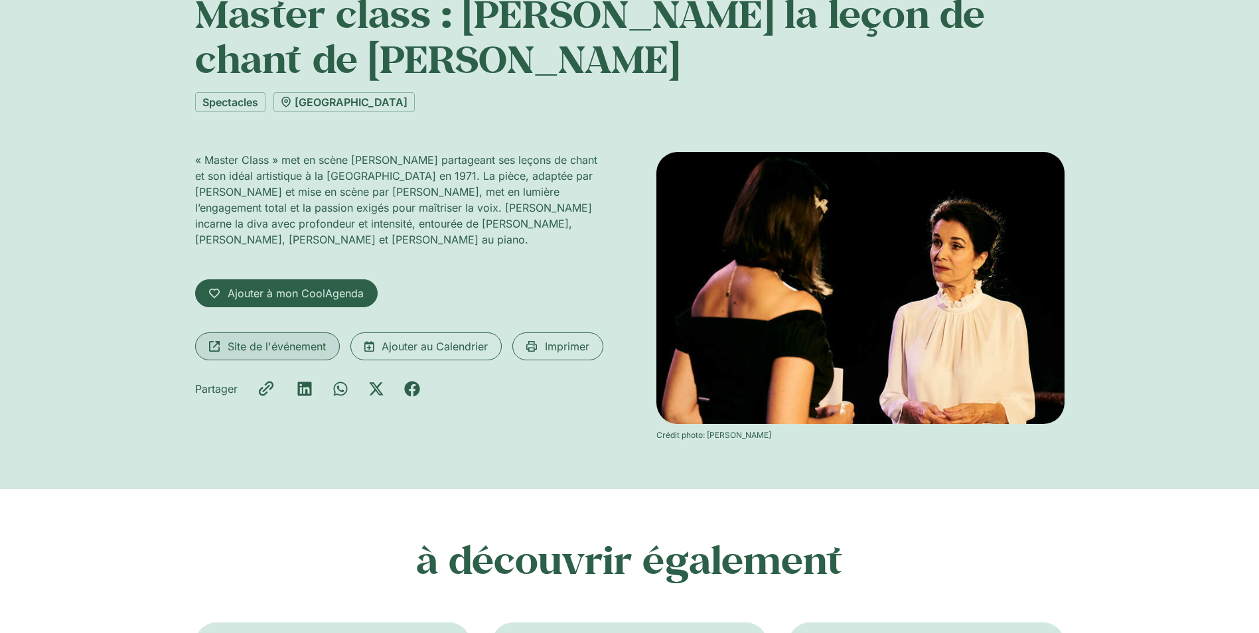
scroll to position [66, 0]
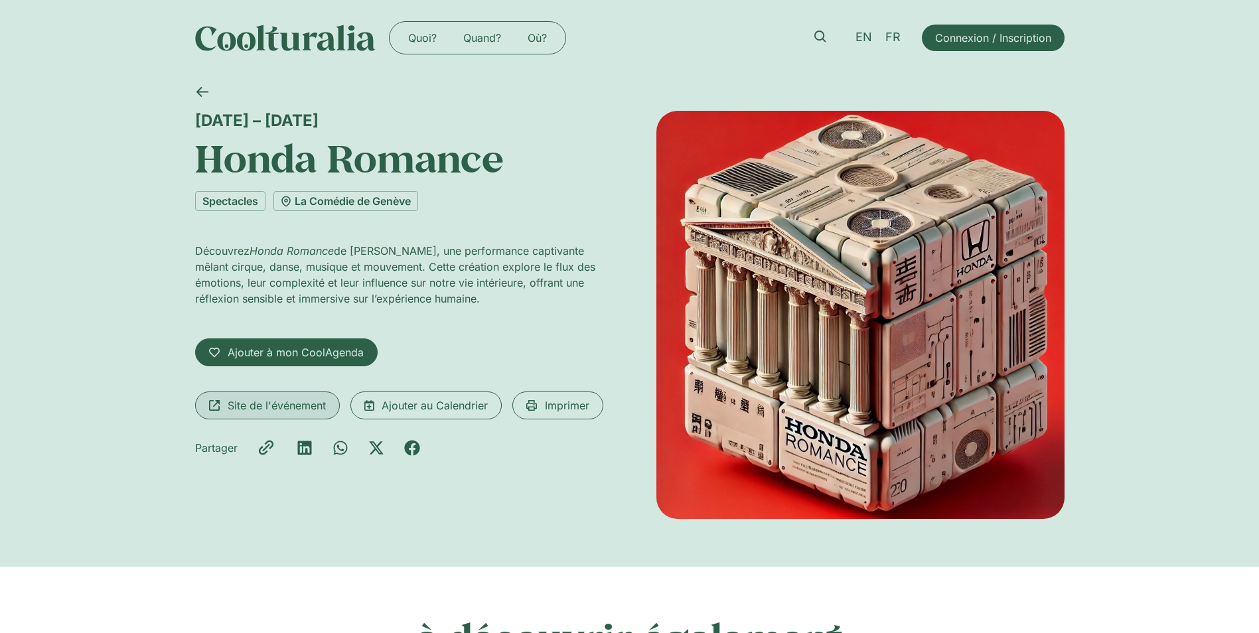
click at [283, 403] on span "Site de l'événement" at bounding box center [277, 405] width 98 height 16
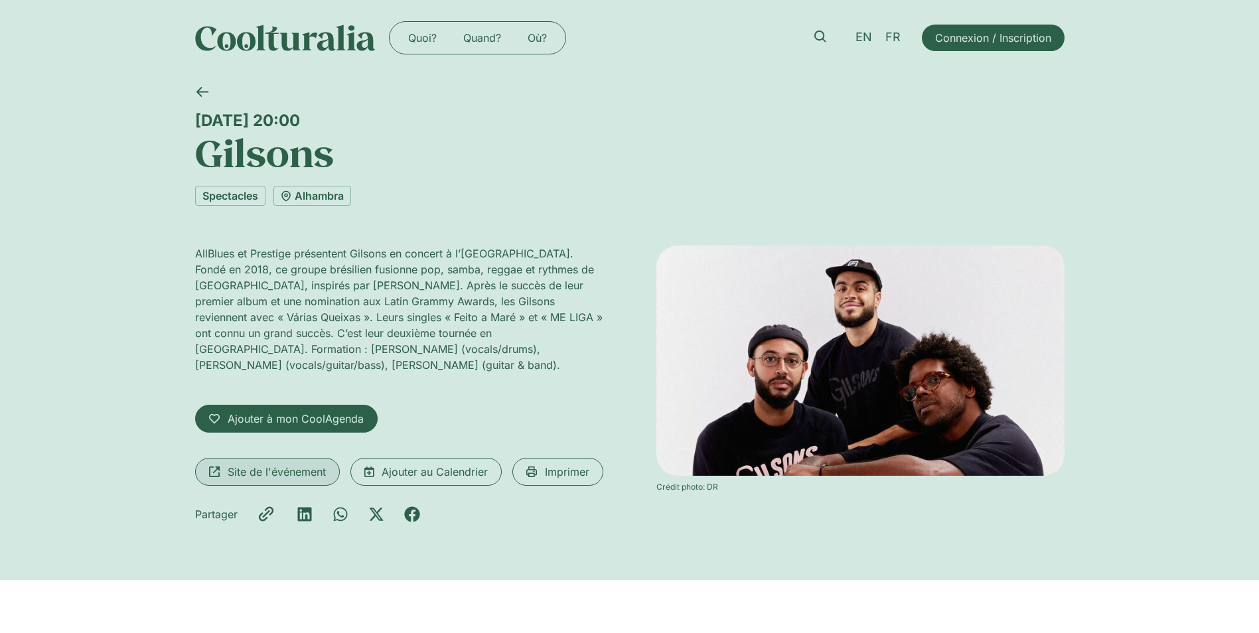
click at [273, 464] on span "Site de l'événement" at bounding box center [277, 472] width 98 height 16
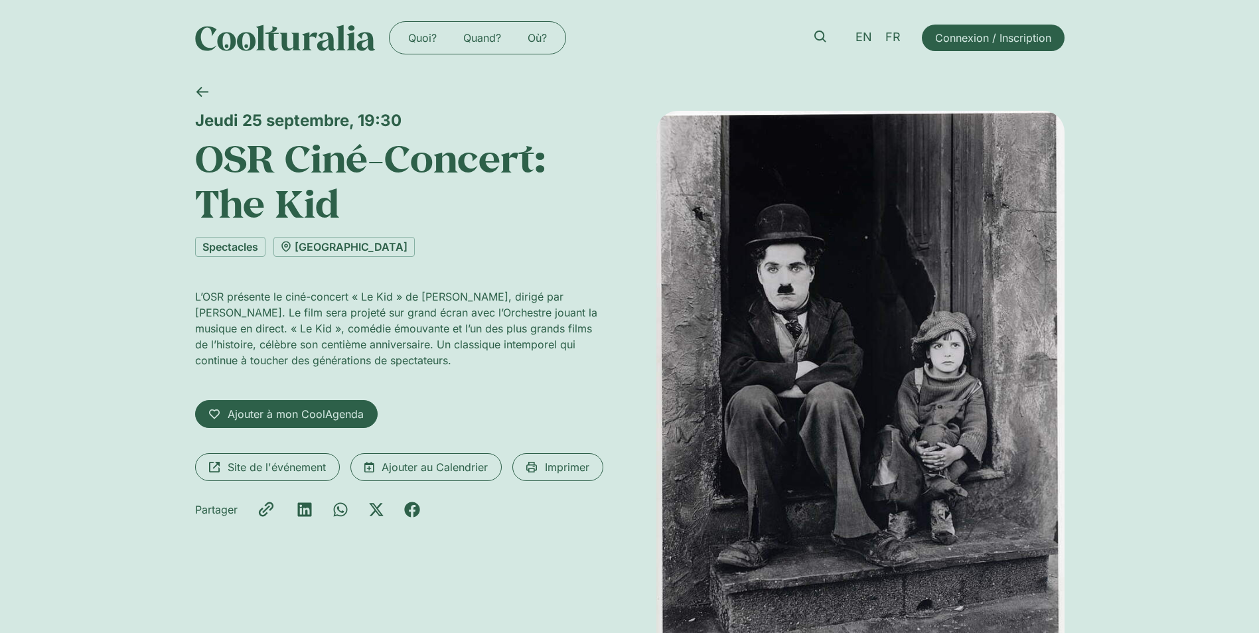
click at [123, 401] on div "[DATE] 19:30 OSR Ciné-Concert: The Kid Spectacles [GEOGRAPHIC_DATA] L’OSR prése…" at bounding box center [629, 399] width 1259 height 647
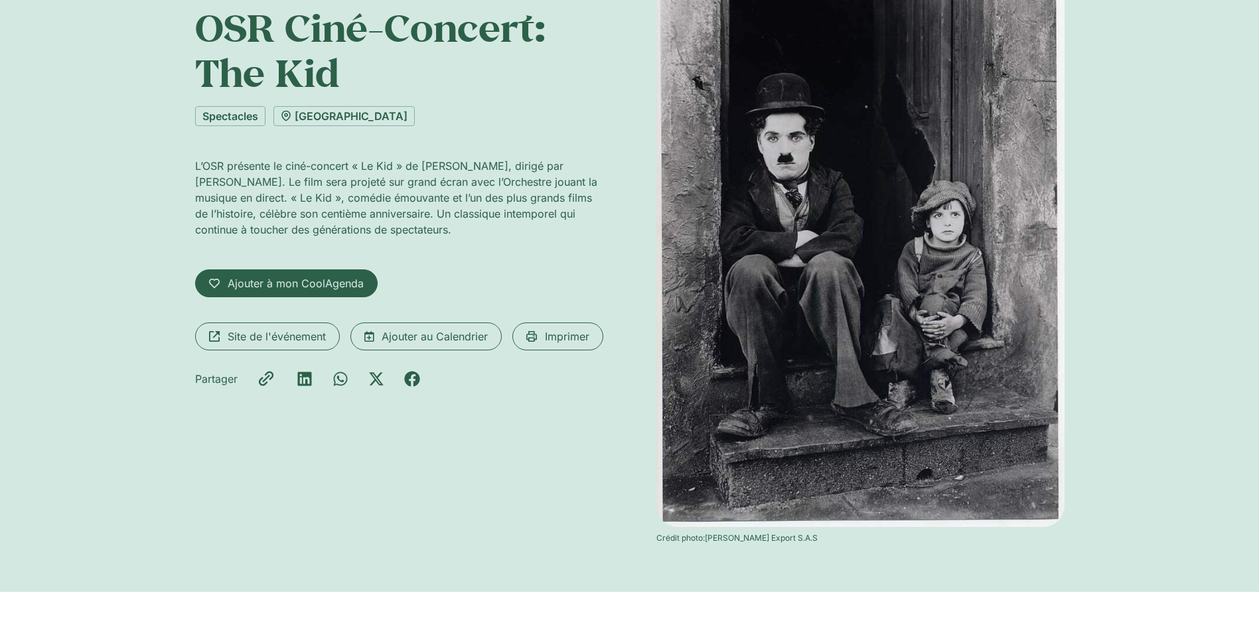
scroll to position [133, 0]
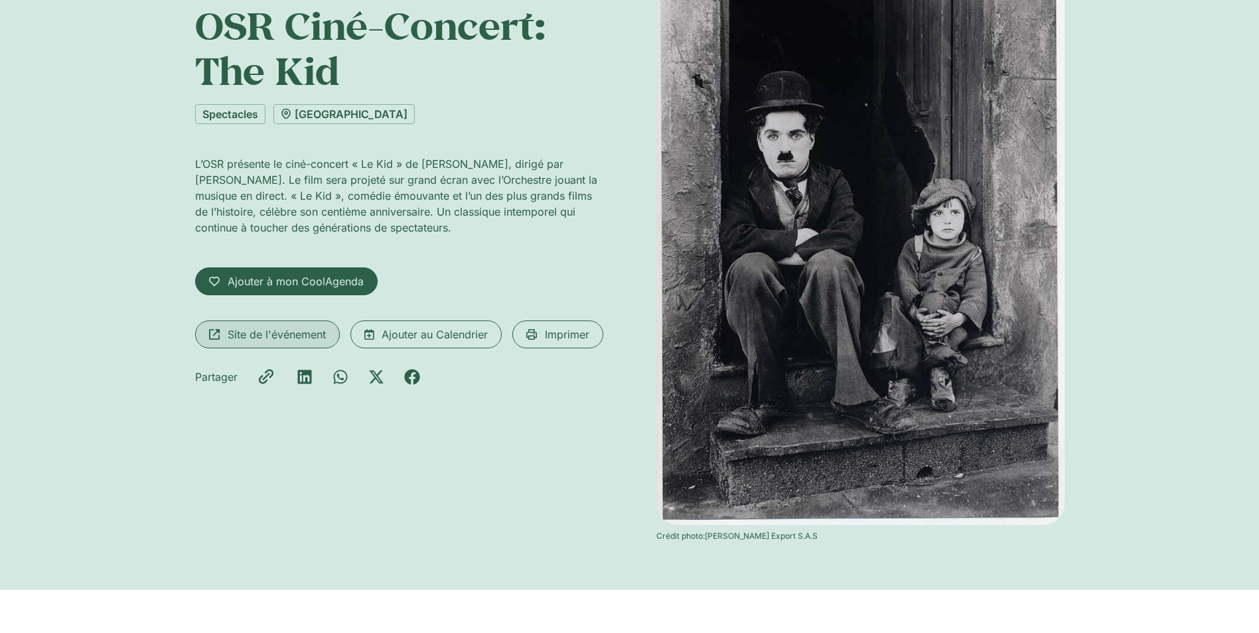
click at [293, 333] on span "Site de l'événement" at bounding box center [277, 334] width 98 height 16
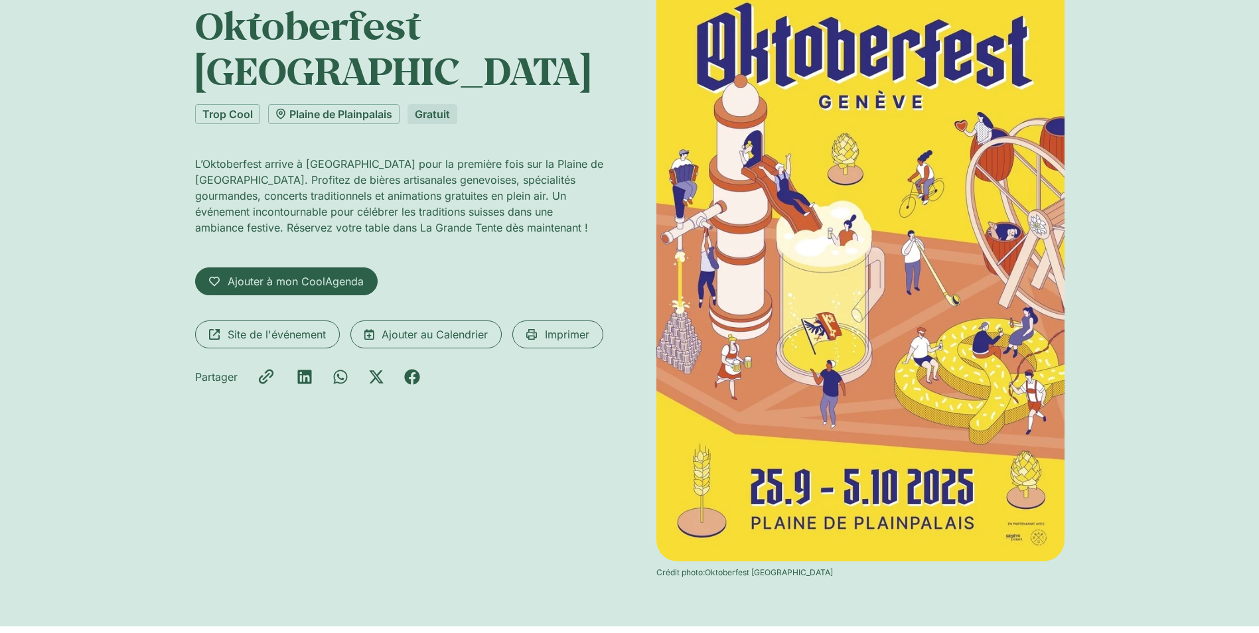
scroll to position [66, 0]
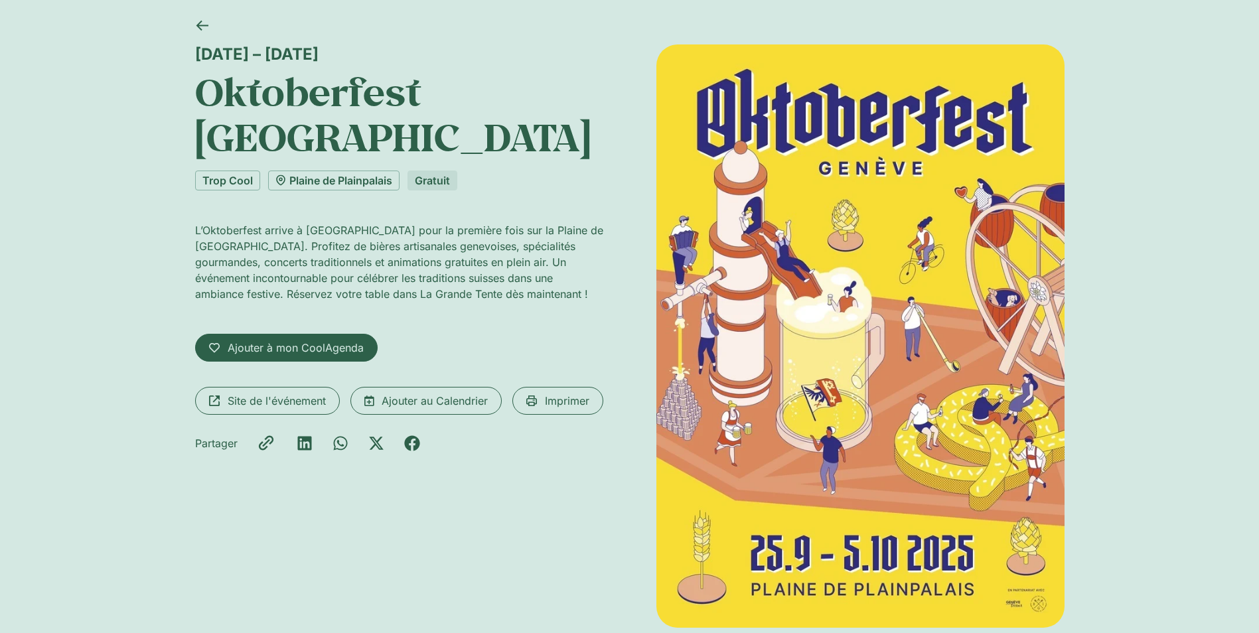
click at [1173, 194] on div "[DATE] – [DATE] Oktoberfest [GEOGRAPHIC_DATA] Trop Cool [GEOGRAPHIC_DATA] Gratu…" at bounding box center [629, 350] width 1259 height 683
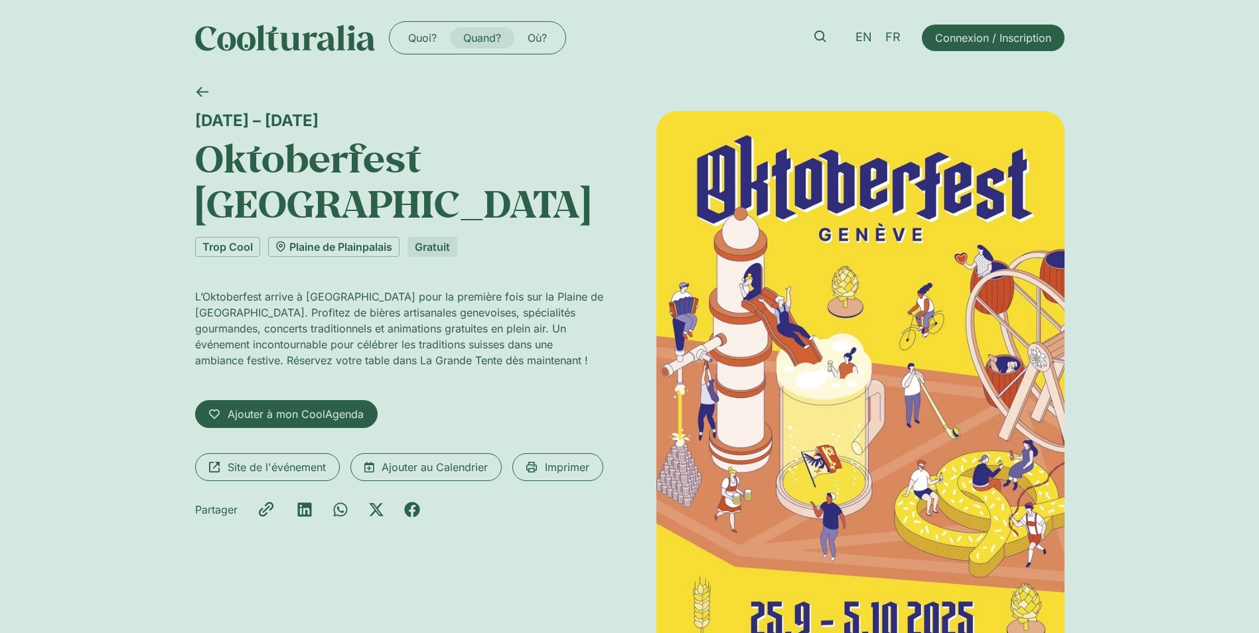
click at [480, 34] on link "Quand?" at bounding box center [482, 37] width 64 height 21
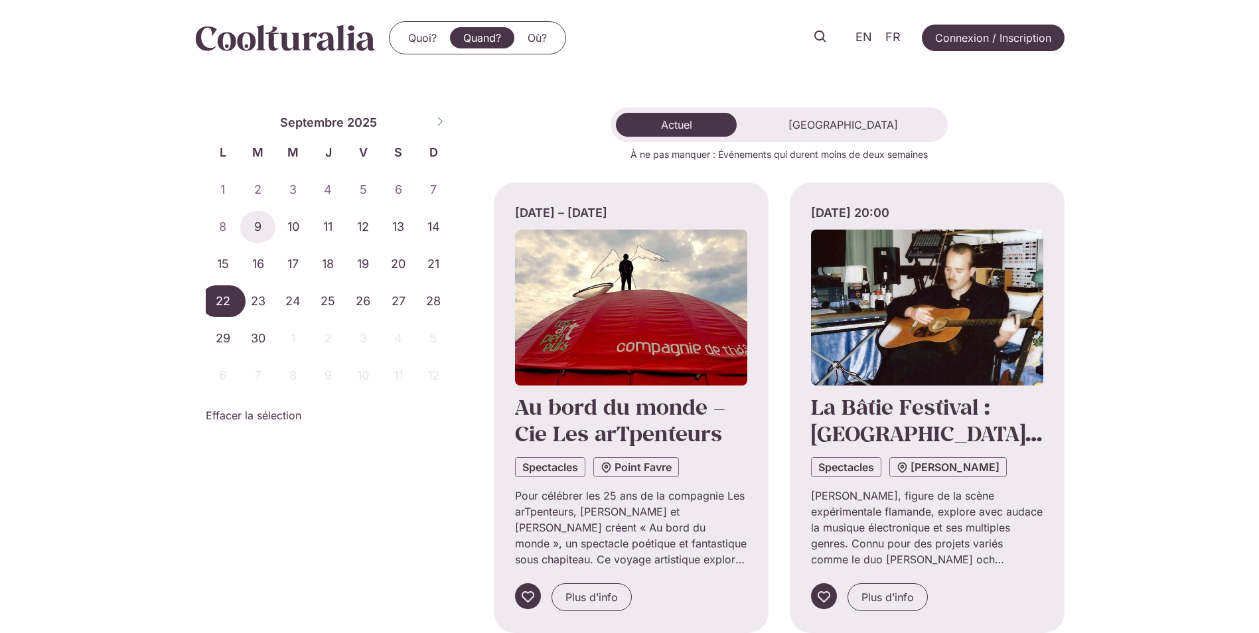
click at [222, 303] on span "22" at bounding box center [223, 301] width 35 height 32
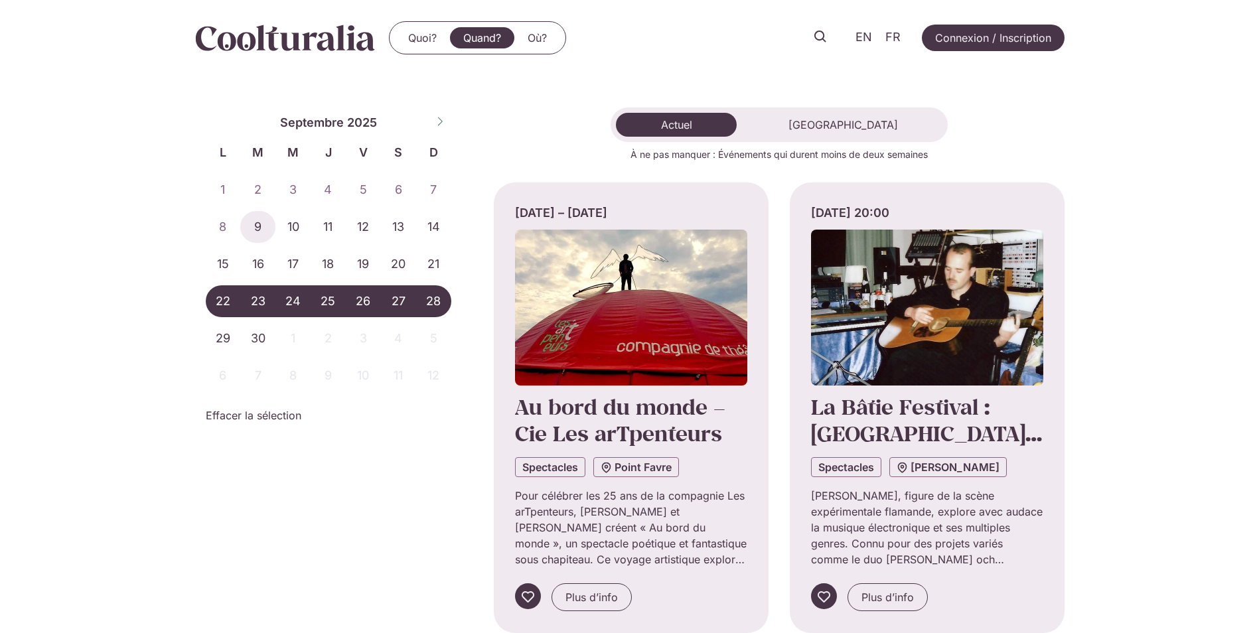
click at [431, 303] on span "28" at bounding box center [433, 301] width 35 height 32
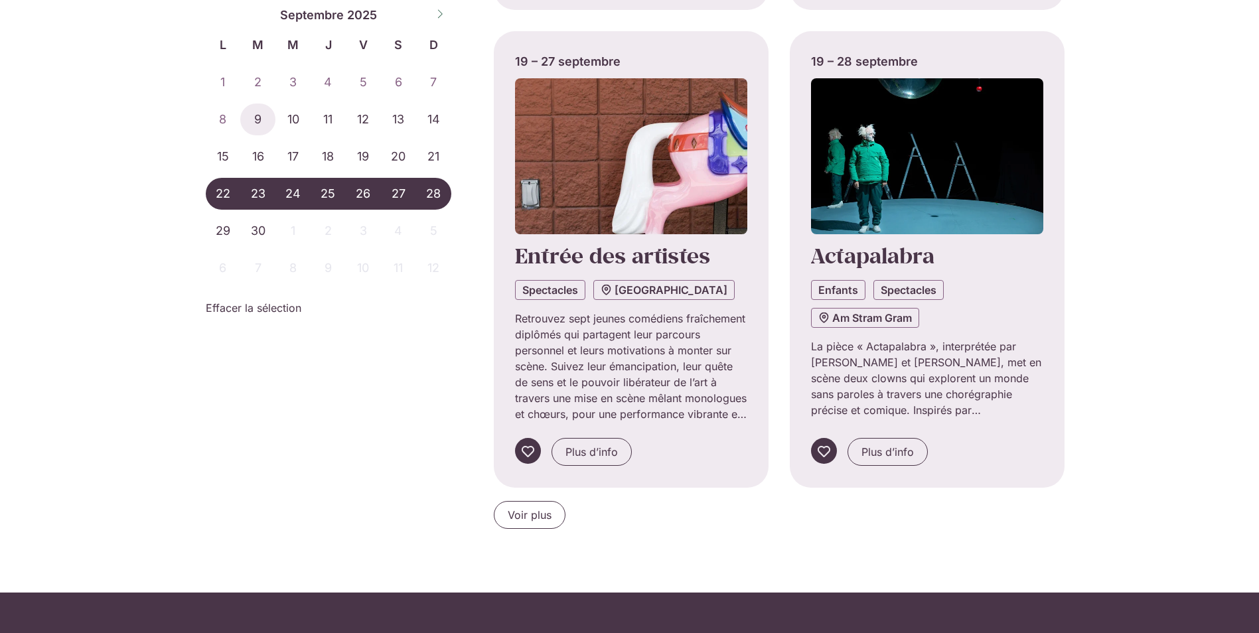
scroll to position [1128, 0]
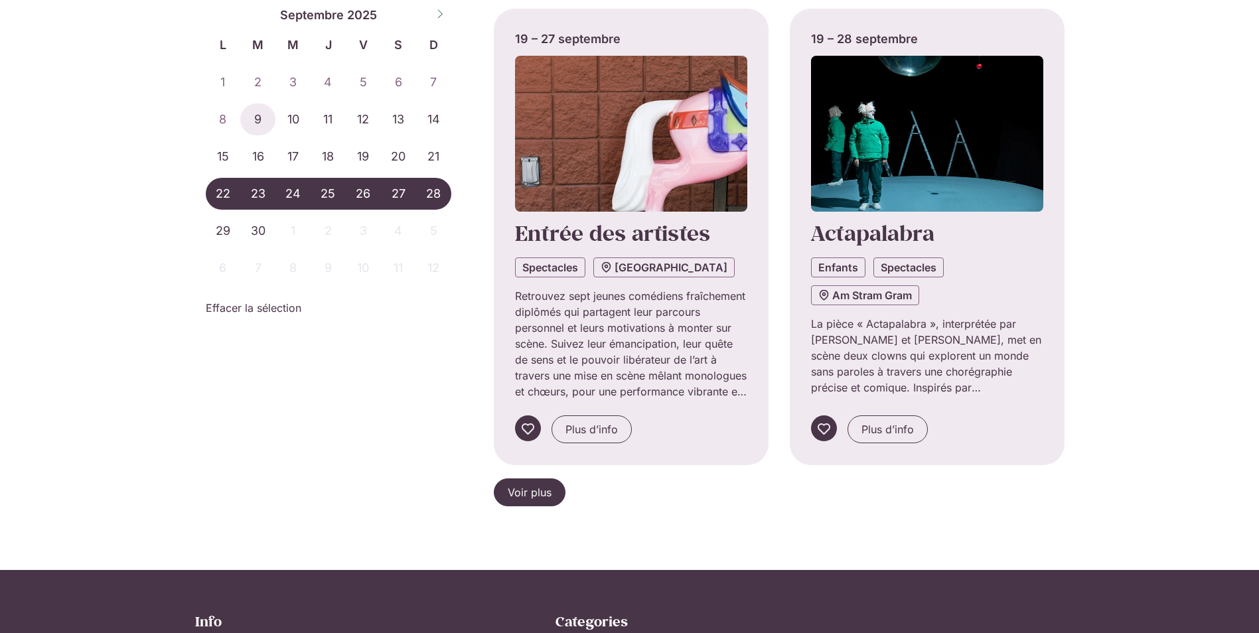
click at [537, 488] on span "Voir plus" at bounding box center [530, 492] width 44 height 16
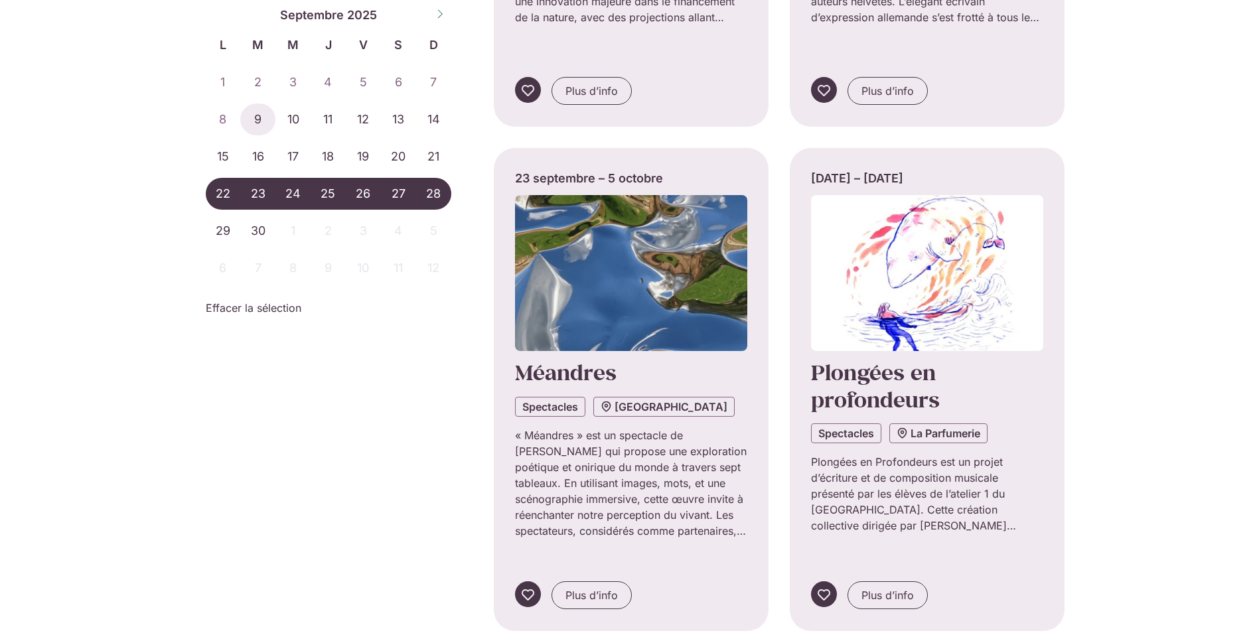
scroll to position [2587, 0]
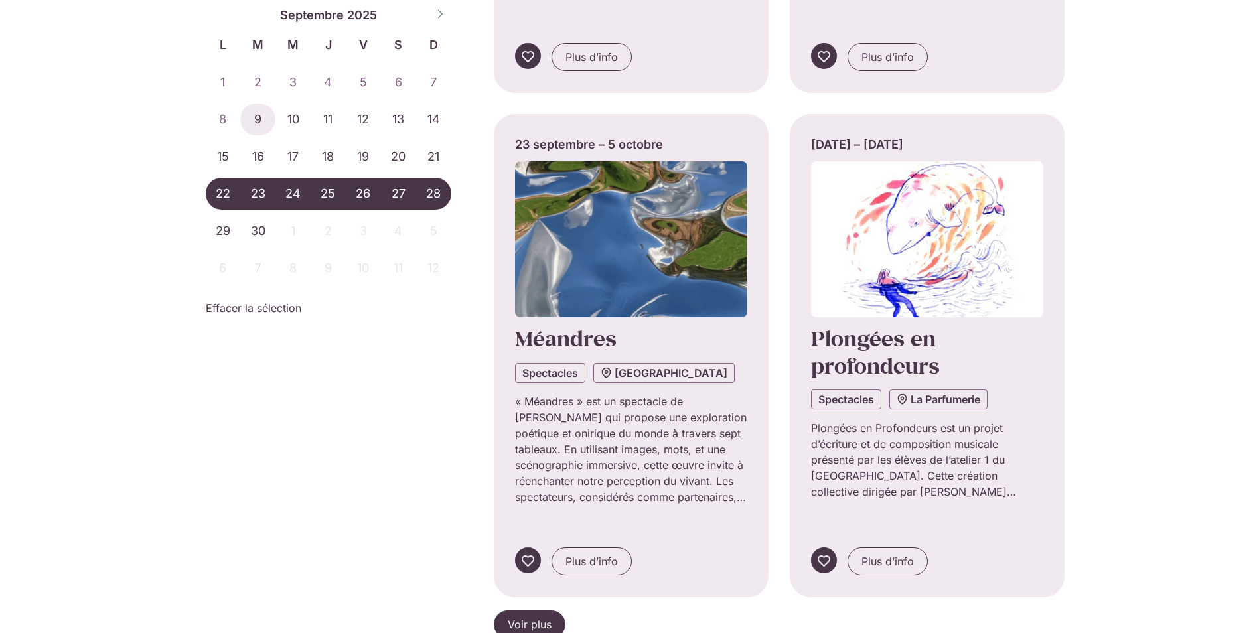
click at [527, 616] on span "Voir plus" at bounding box center [530, 624] width 44 height 16
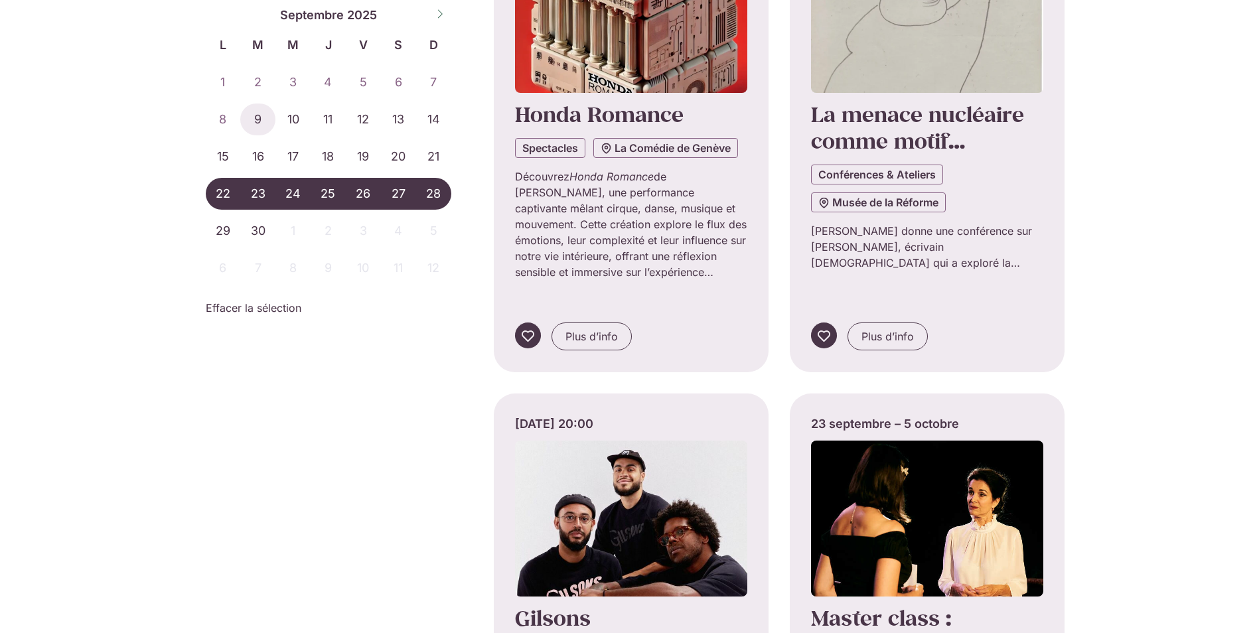
scroll to position [3317, 0]
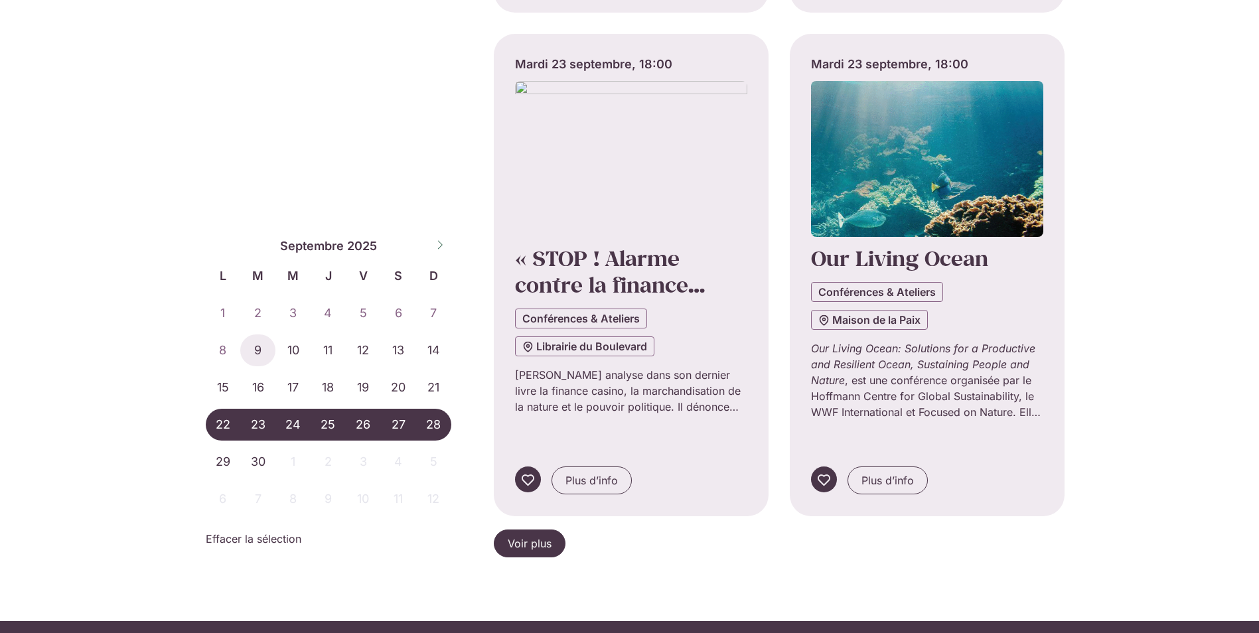
click at [548, 535] on span "Voir plus" at bounding box center [530, 543] width 44 height 16
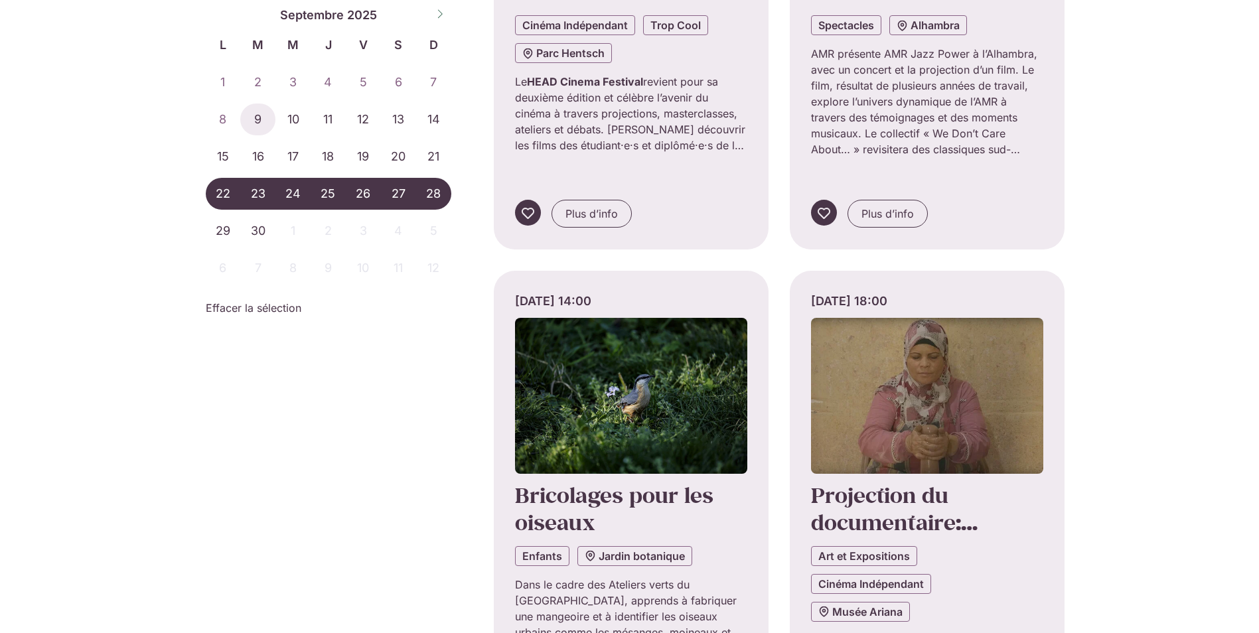
scroll to position [5412, 0]
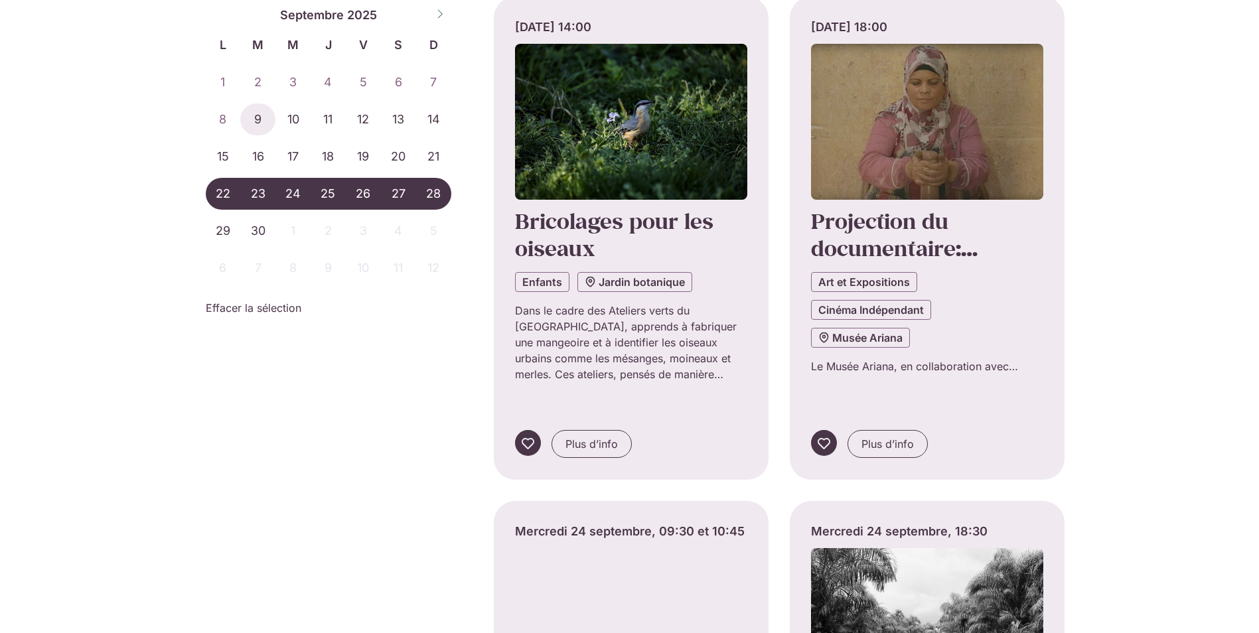
scroll to position [5744, 0]
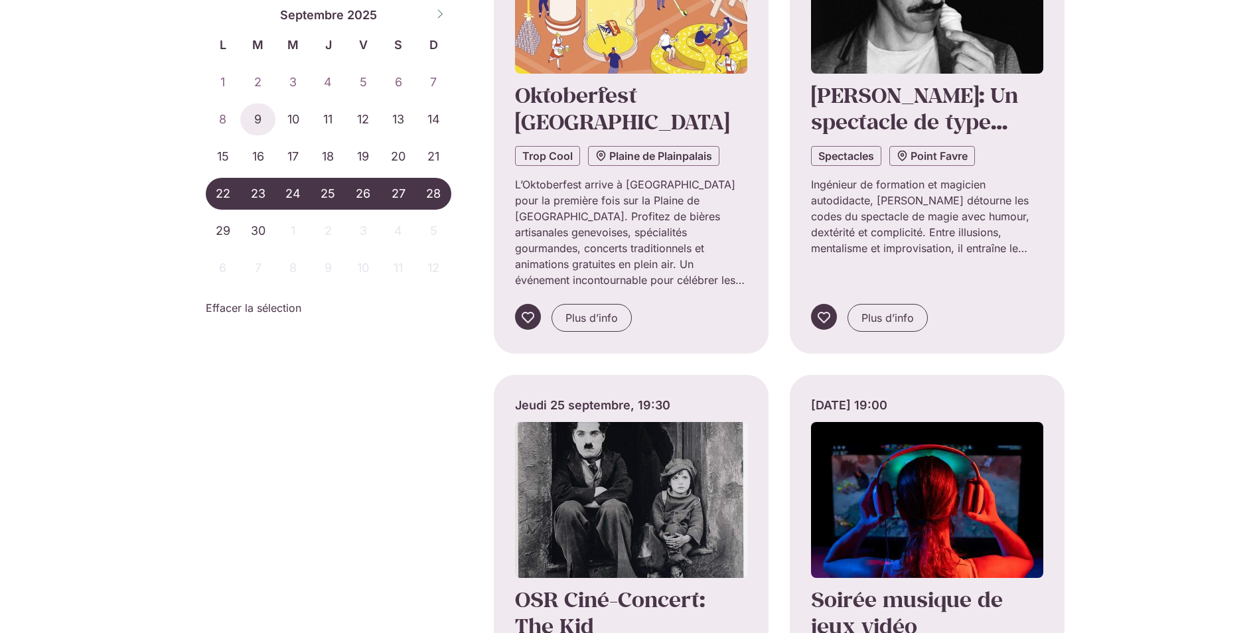
scroll to position [6871, 0]
